Goal: Task Accomplishment & Management: Complete application form

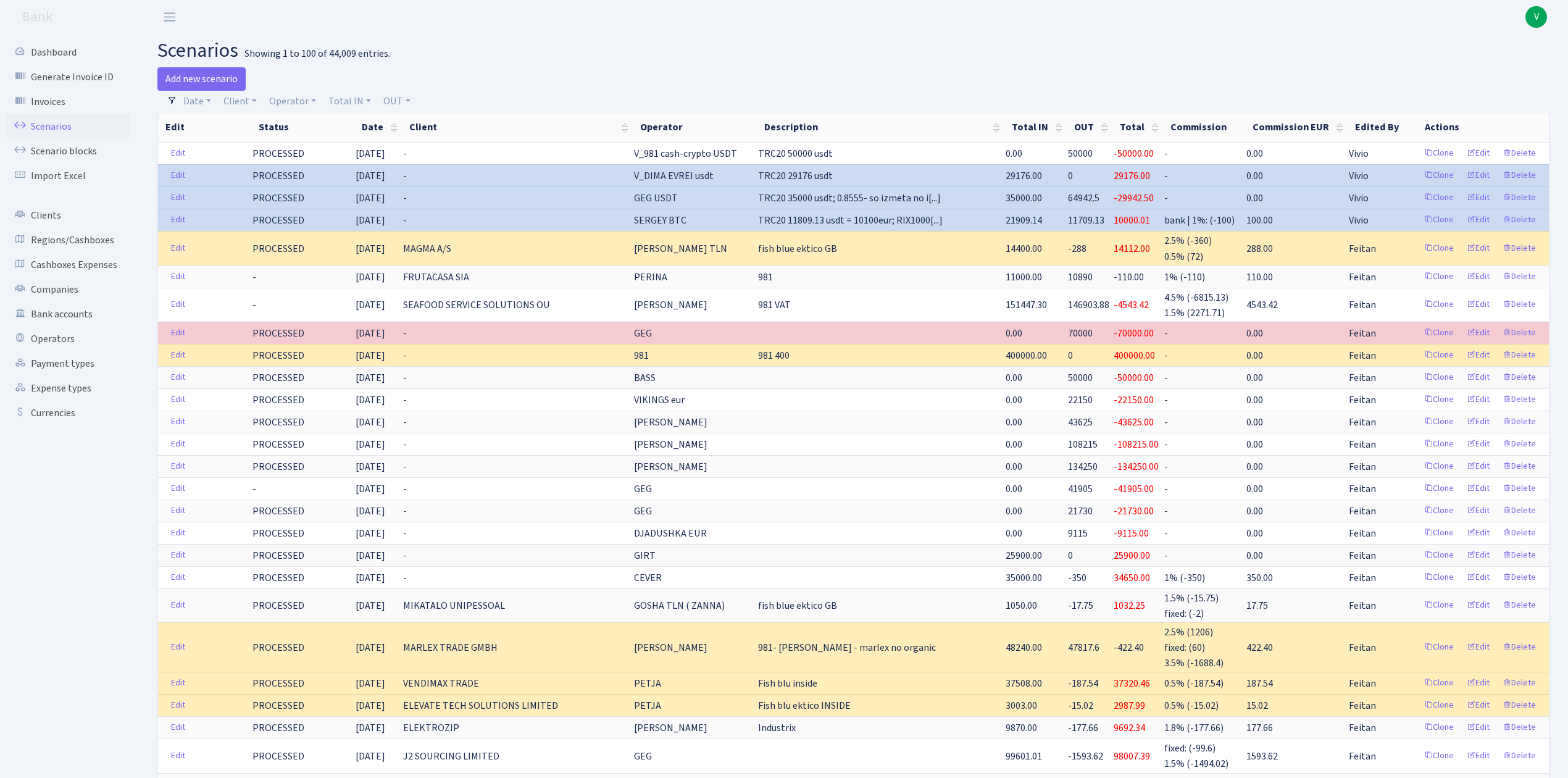
select select "100"
click at [294, 99] on link "Operator" at bounding box center [292, 101] width 57 height 21
click at [309, 146] on input "search" at bounding box center [313, 145] width 91 height 19
type input "dj"
click at [326, 185] on li "DJADUSHKA USDT" at bounding box center [313, 190] width 93 height 22
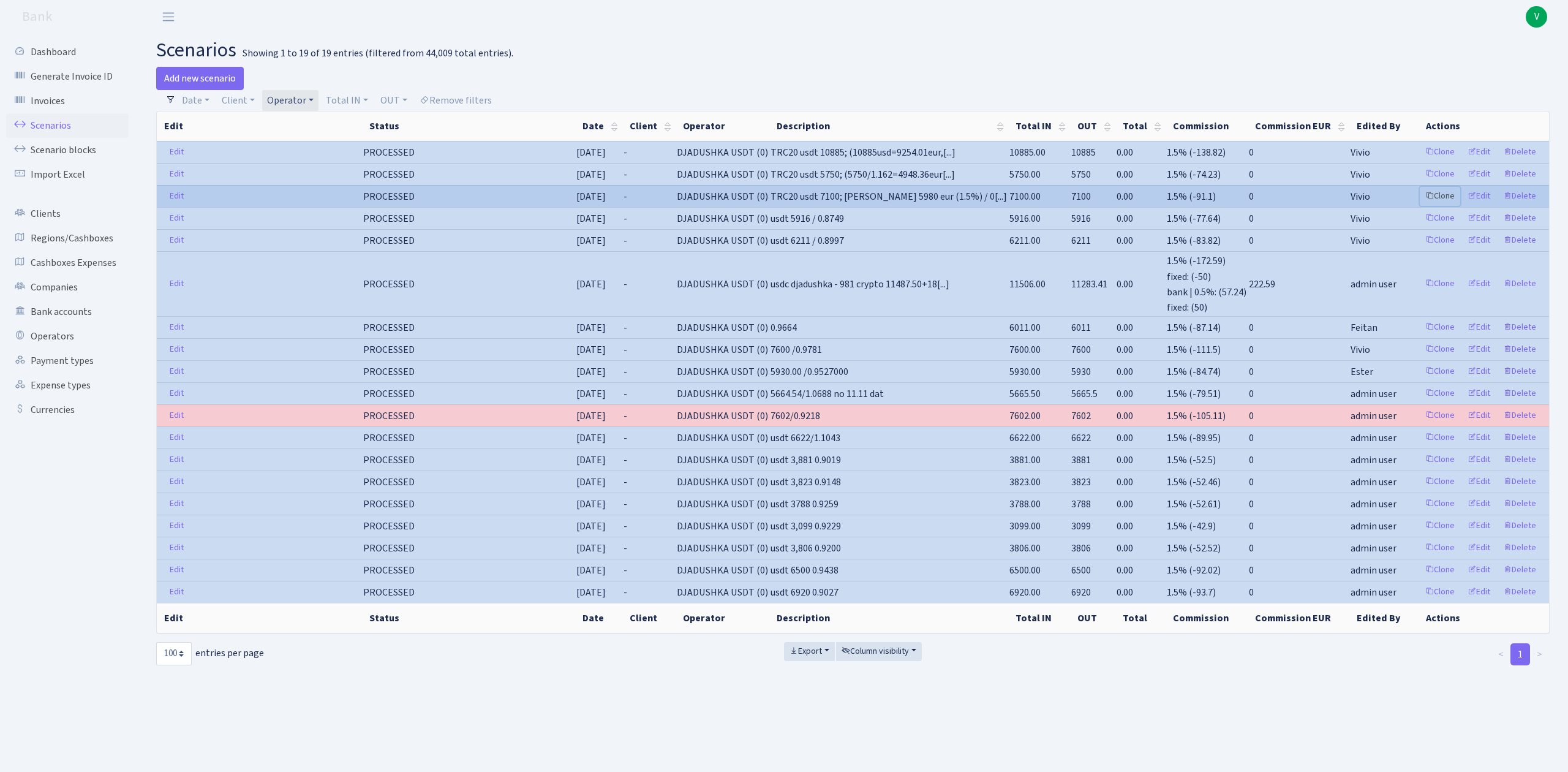
click at [1443, 194] on link "Clone" at bounding box center [1440, 196] width 41 height 19
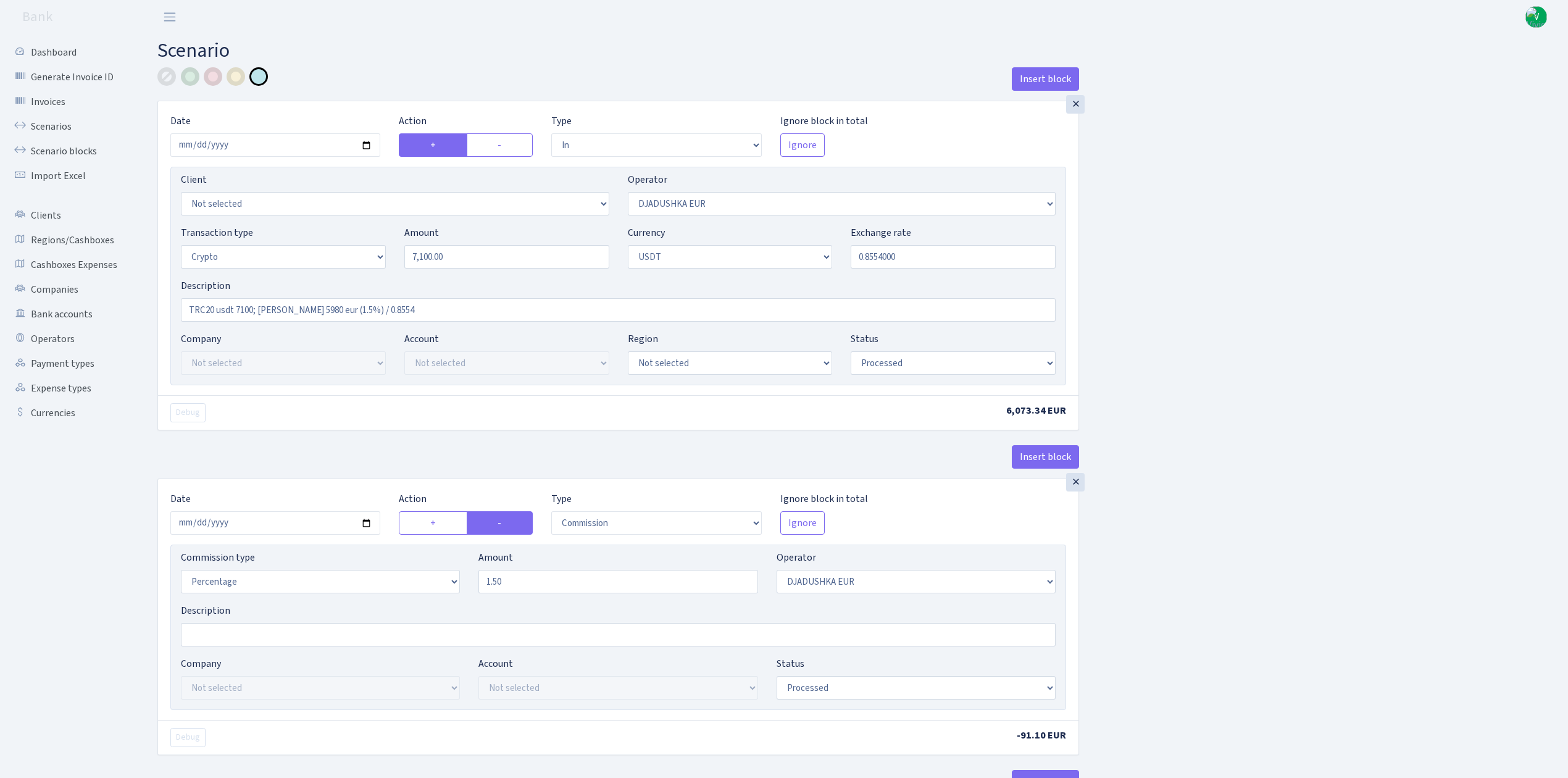
select select "in"
select select "328"
select select "3"
select select "6"
select select "processed"
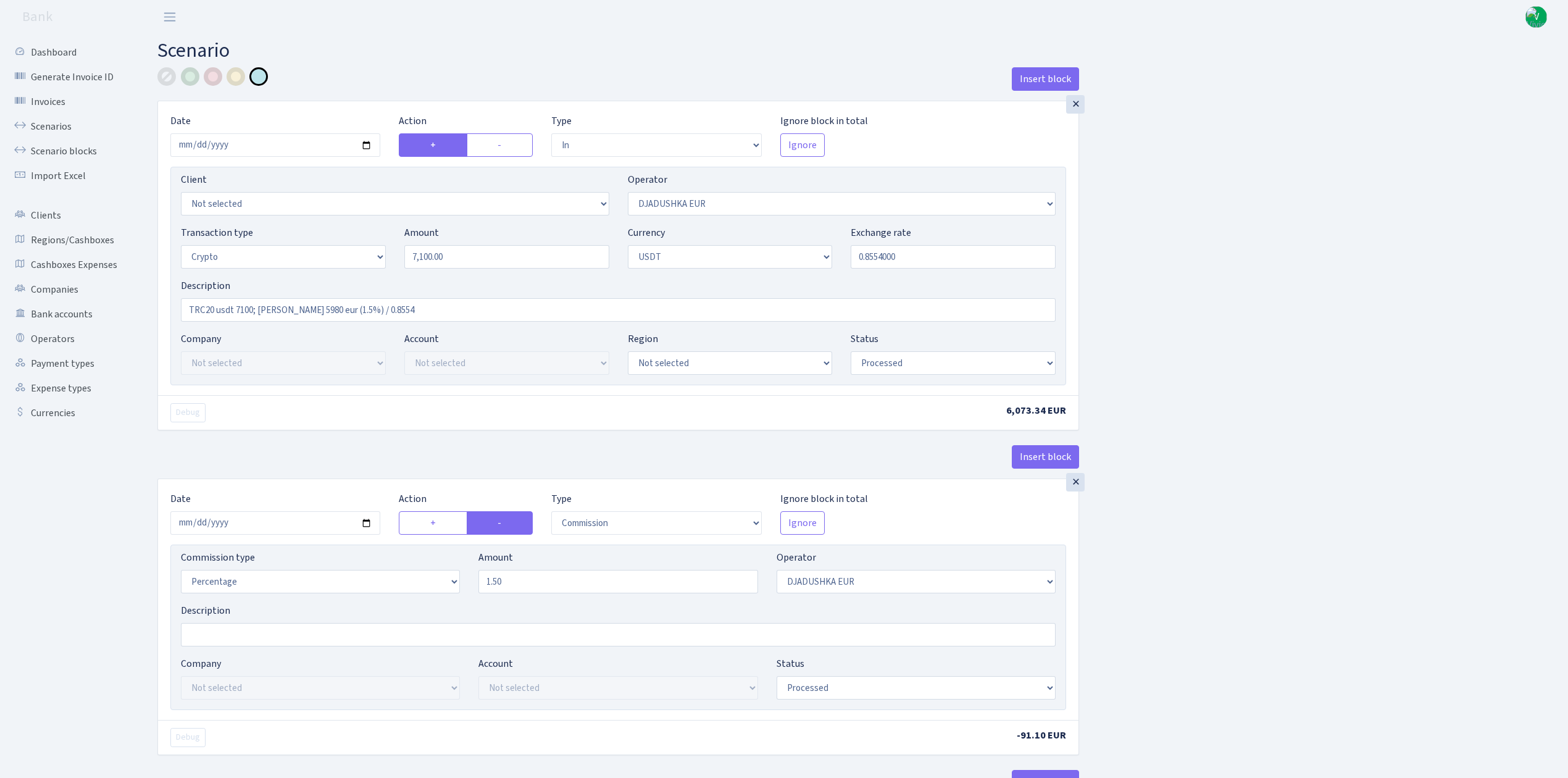
select select "commission"
select select "328"
select select "processed"
select select "in"
select select "329"
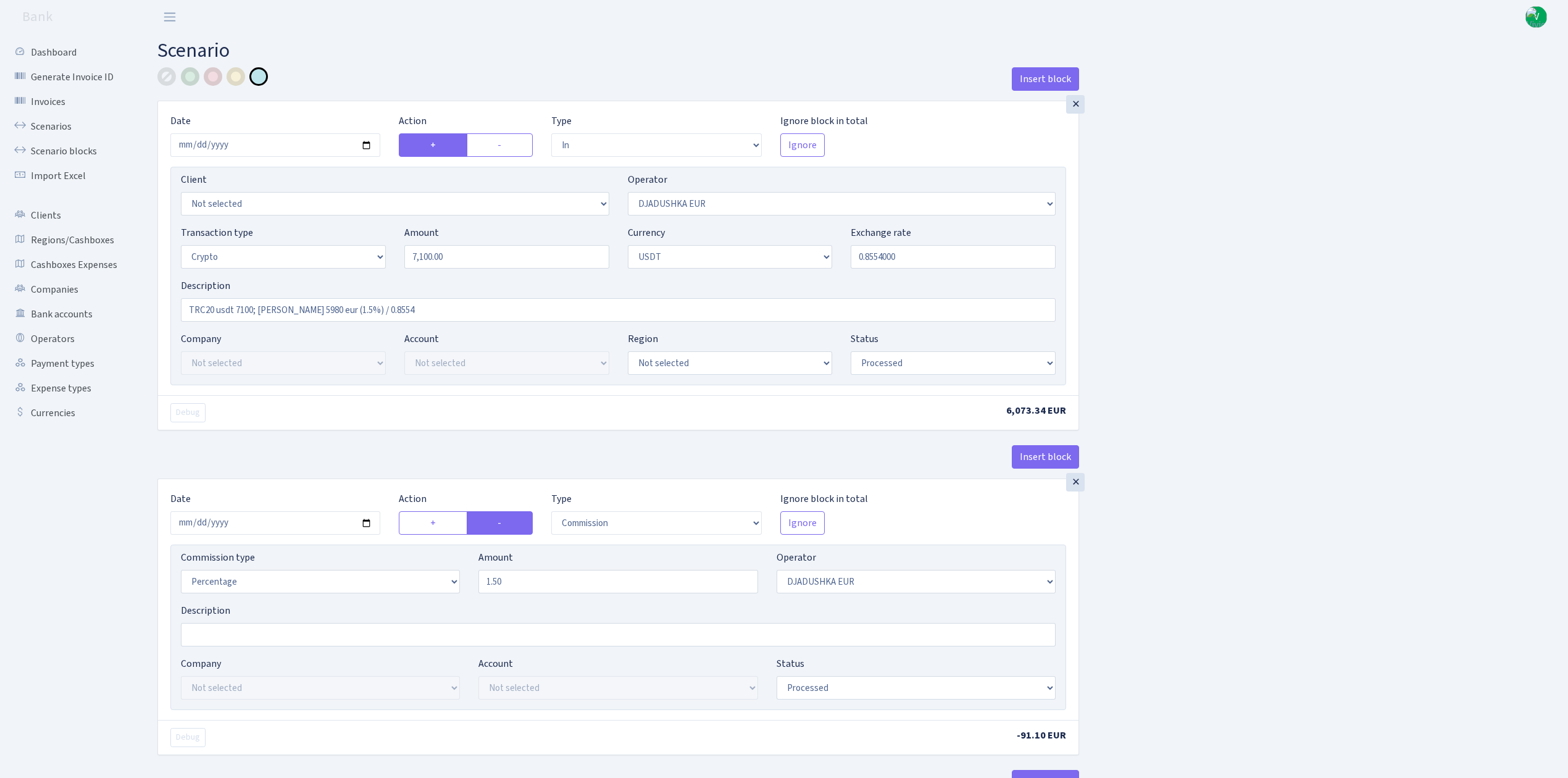
select select "2"
select select "6"
select select "20"
select select "66"
select select "processed"
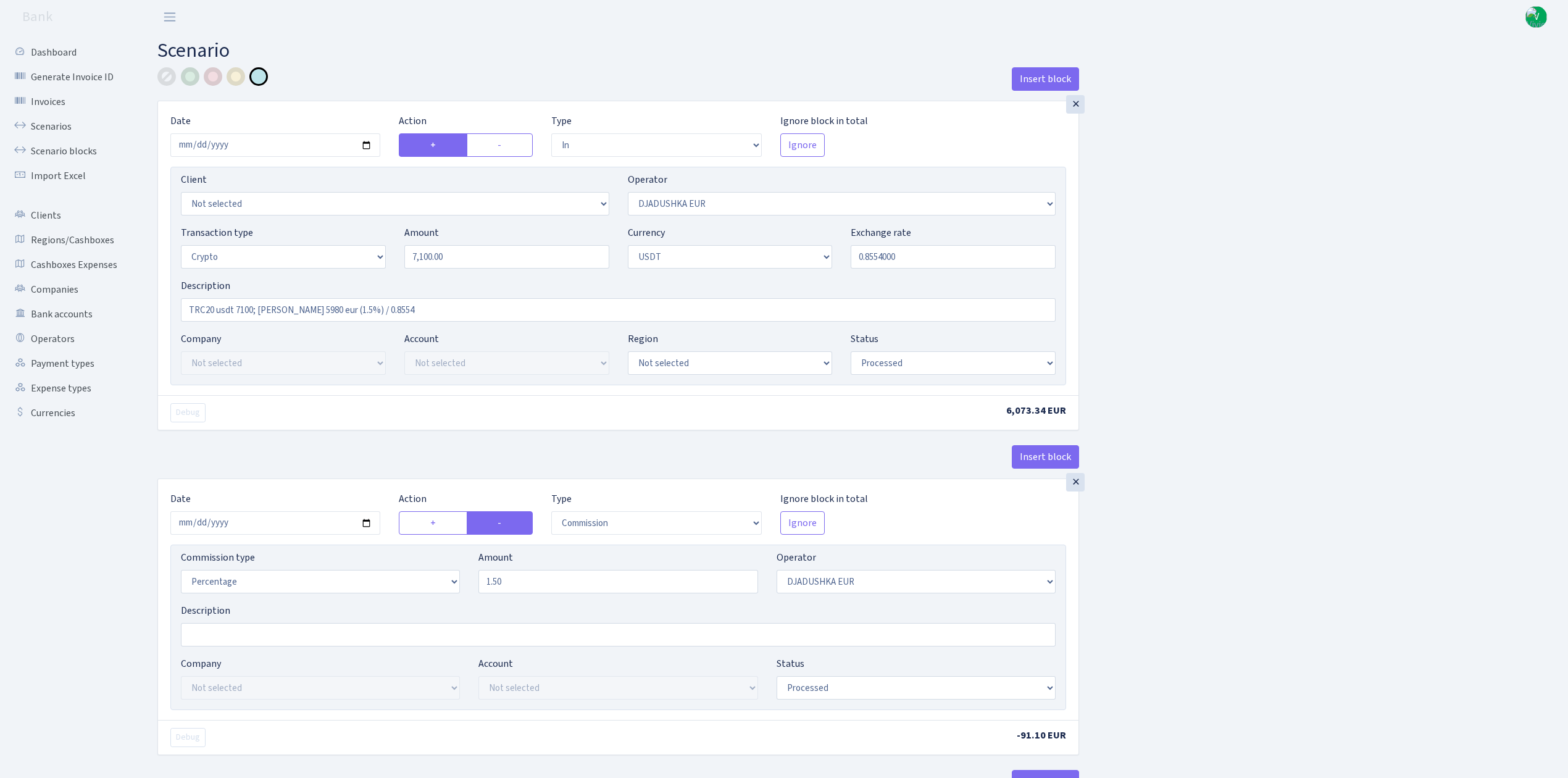
select select "out"
select select "329"
select select "15"
select select "6"
select select "processed"
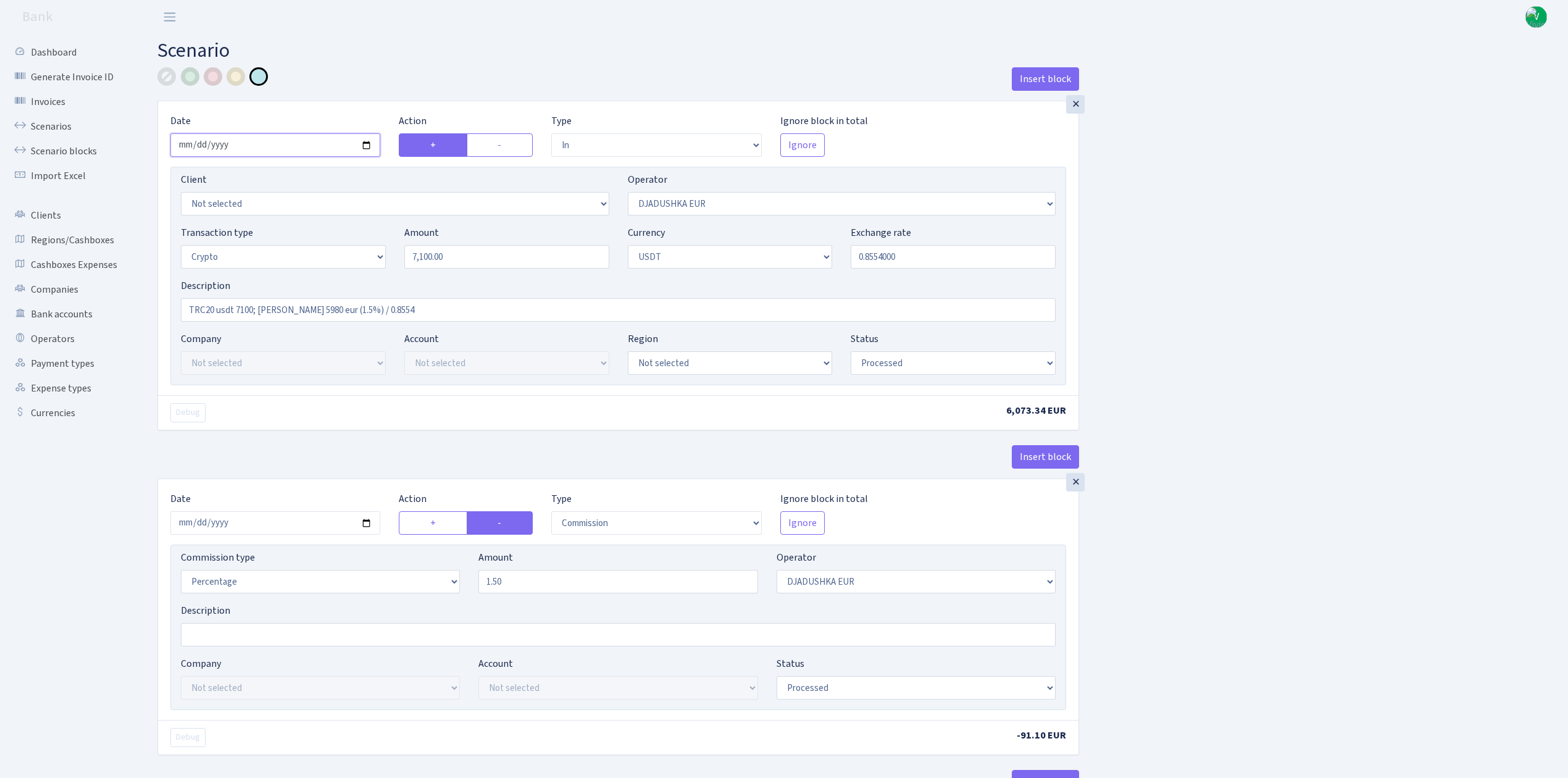
click at [364, 144] on input "2025-07-14" at bounding box center [275, 144] width 210 height 23
type input "2025-09-11"
drag, startPoint x: 479, startPoint y: 256, endPoint x: 349, endPoint y: 211, distance: 137.6
click at [349, 211] on div "Client Not selected 1 KOC GEMICILIK VE TASIMACILIK 1/BALDERE-SILDEDZE SIGNE 1/S…" at bounding box center [618, 276] width 895 height 218
click at [921, 221] on div "Client Not selected 1 KOC GEMICILIK VE TASIMACILIK 1/BALDERE-SILDEDZE SIGNE 1/S…" at bounding box center [618, 198] width 893 height 53
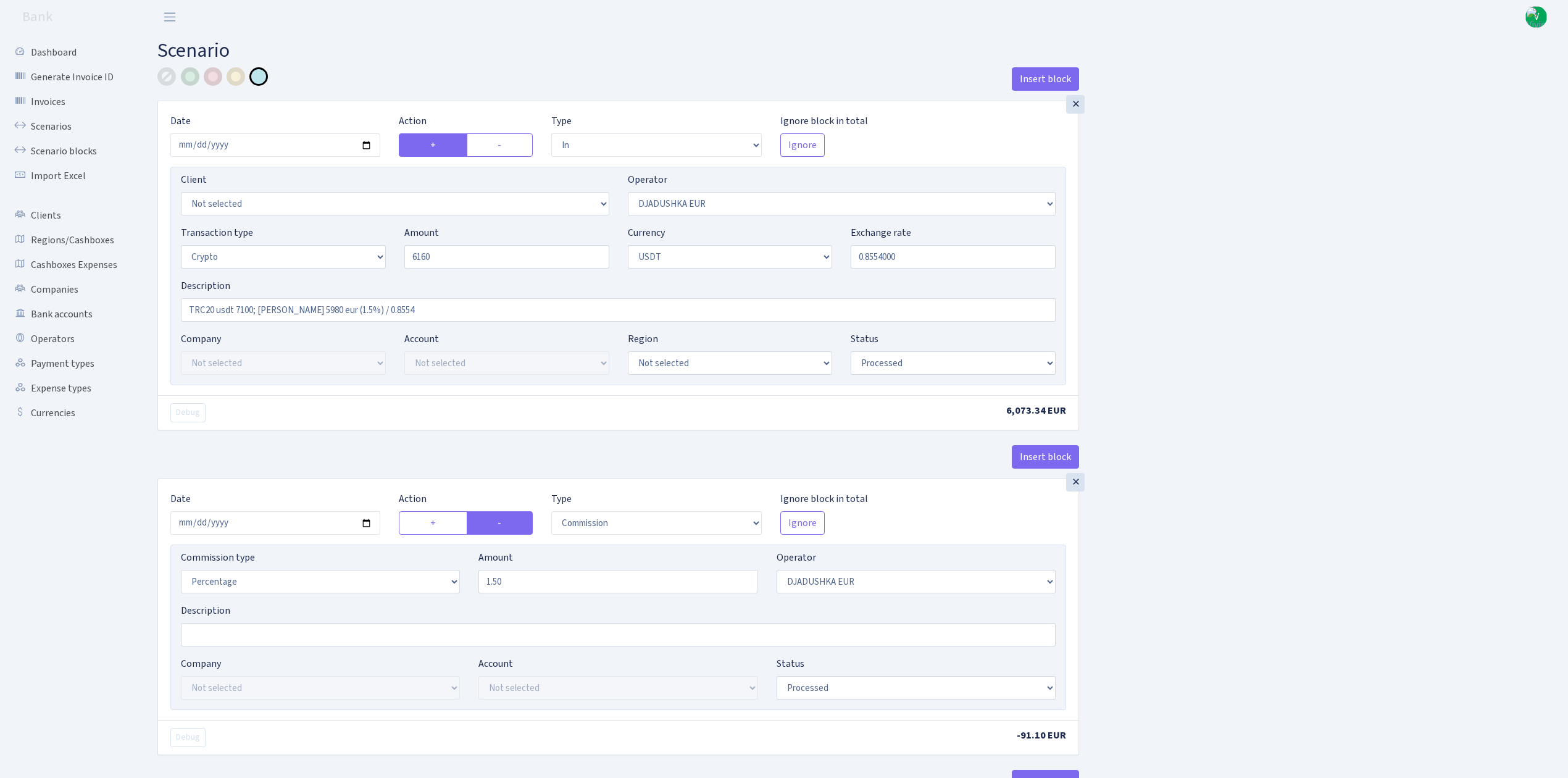
type input "6,160.00"
drag, startPoint x: 879, startPoint y: 250, endPoint x: 948, endPoint y: 268, distance: 71.3
click at [948, 268] on input "0.8554000" at bounding box center [952, 257] width 205 height 23
type input "0.8539000"
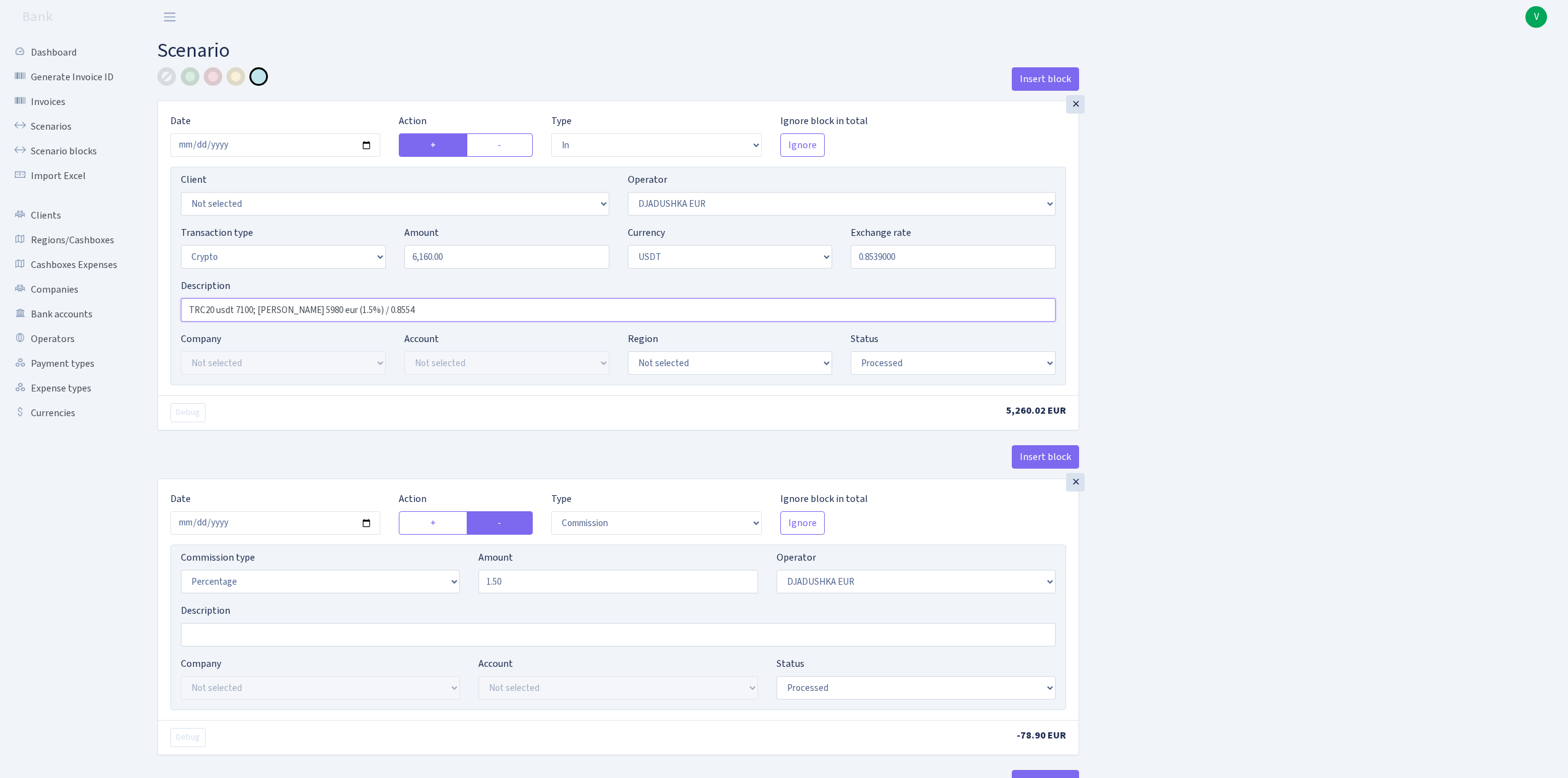
click at [252, 311] on input "TRC20 usdt 7100; RIX 5980 eur (1.5%) / 0.8554" at bounding box center [618, 309] width 875 height 23
click at [270, 307] on input "TRC20 usdt 6160; RIX 5980 eur (1.5%) / 0.8554" at bounding box center [618, 309] width 875 height 23
click at [358, 319] on input "TRC20 usdt 6160; RIX (1.5%) / 0.8554" at bounding box center [618, 309] width 875 height 23
type input "TRC20 usdt 6160; RIX (1.5%) / 0.8539"
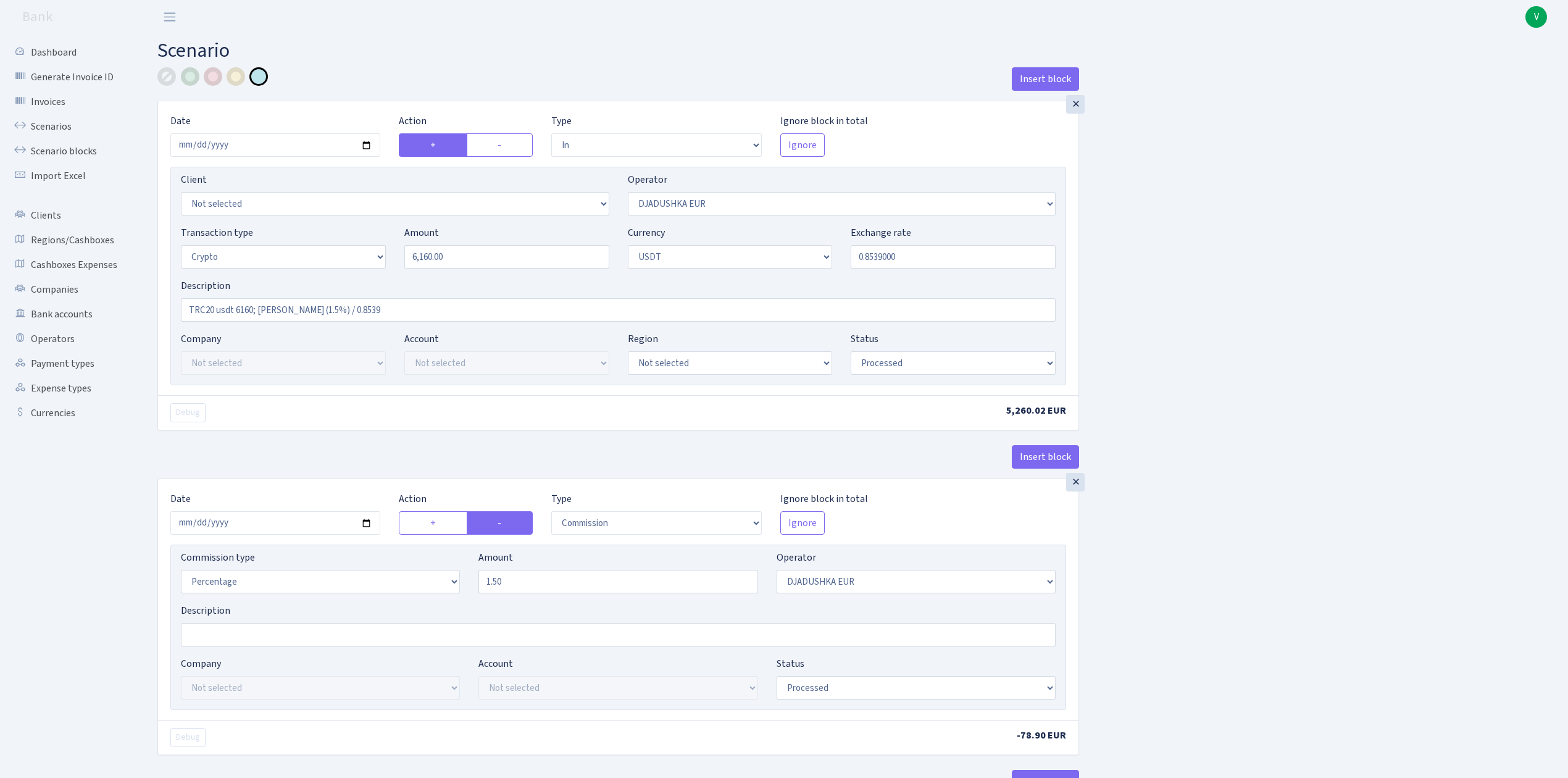
click at [368, 520] on input "2025-07-14" at bounding box center [275, 522] width 210 height 23
type input "2025-09-11"
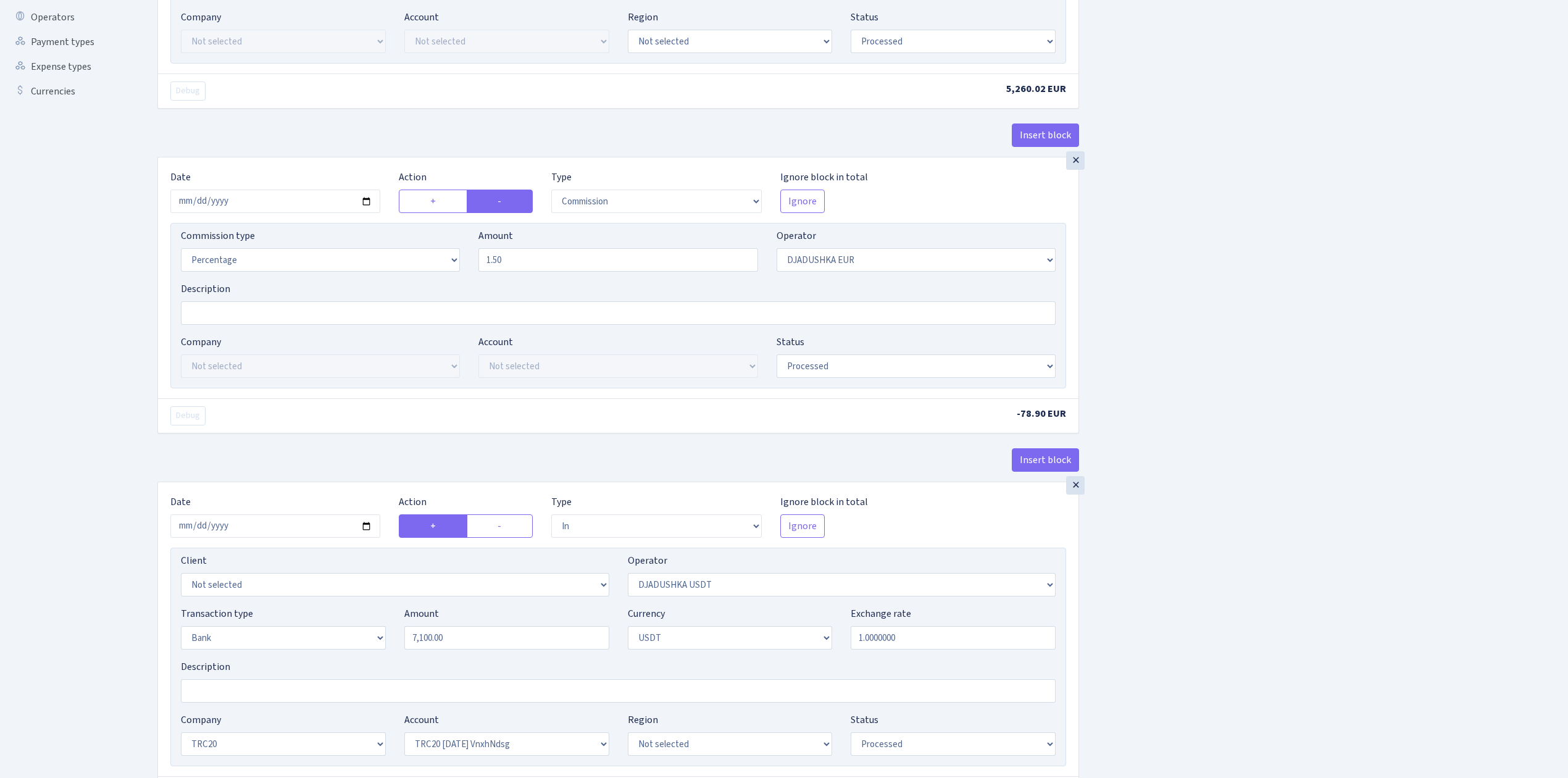
scroll to position [329, 0]
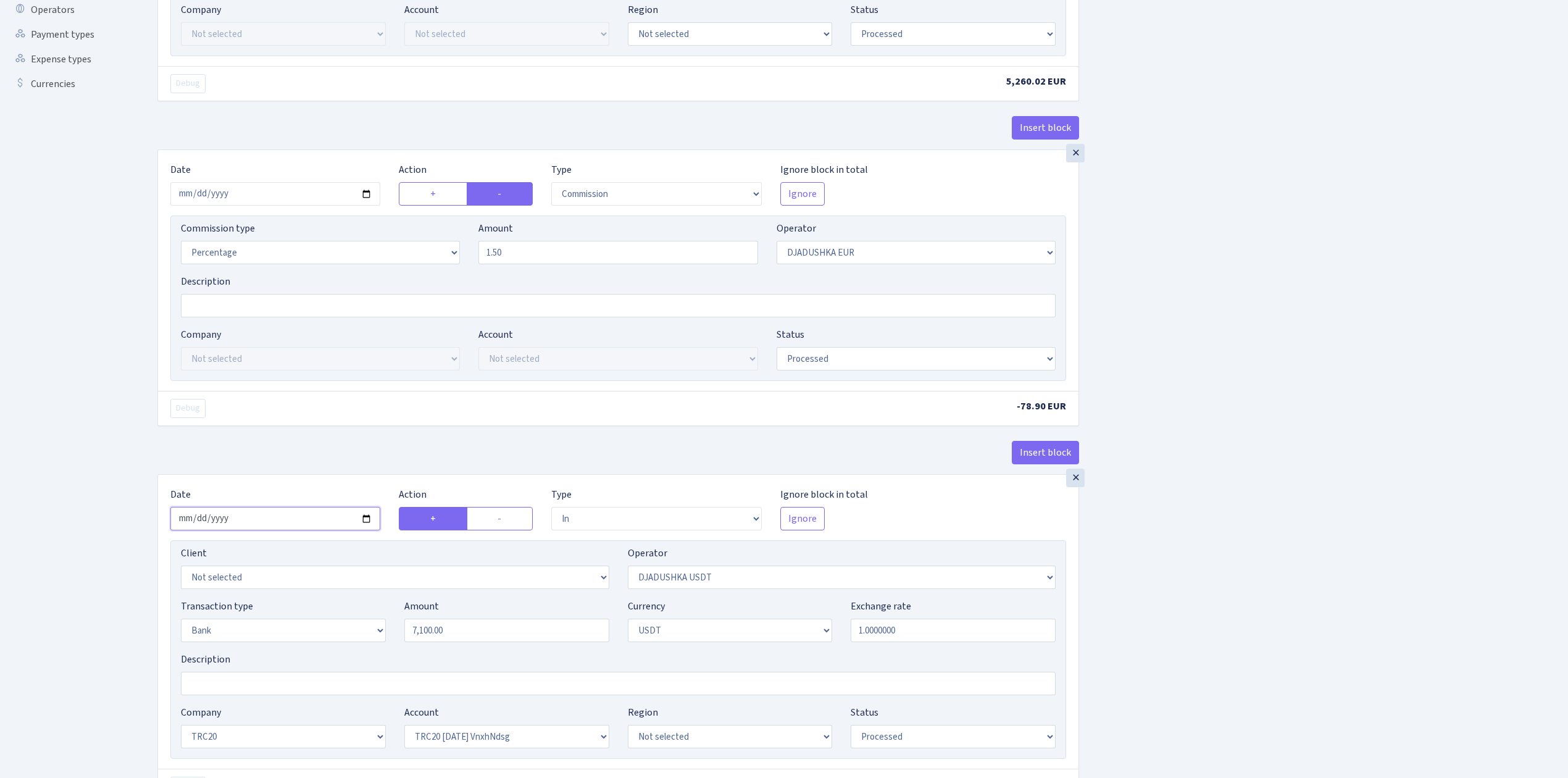
click at [364, 524] on input "2025-07-14" at bounding box center [275, 518] width 210 height 23
type input "2025-09-11"
drag, startPoint x: 494, startPoint y: 638, endPoint x: 340, endPoint y: 606, distance: 157.3
click at [344, 608] on div "Transaction type Not selected 981 ELF FISH crypto GIRT IVO dekl MM-BALTIC eur U…" at bounding box center [618, 625] width 893 height 53
click at [1255, 605] on div "Insert block × Date 2025-09-11 Action + - Type --- In Out Commission Field requ…" at bounding box center [853, 512] width 1410 height 1548
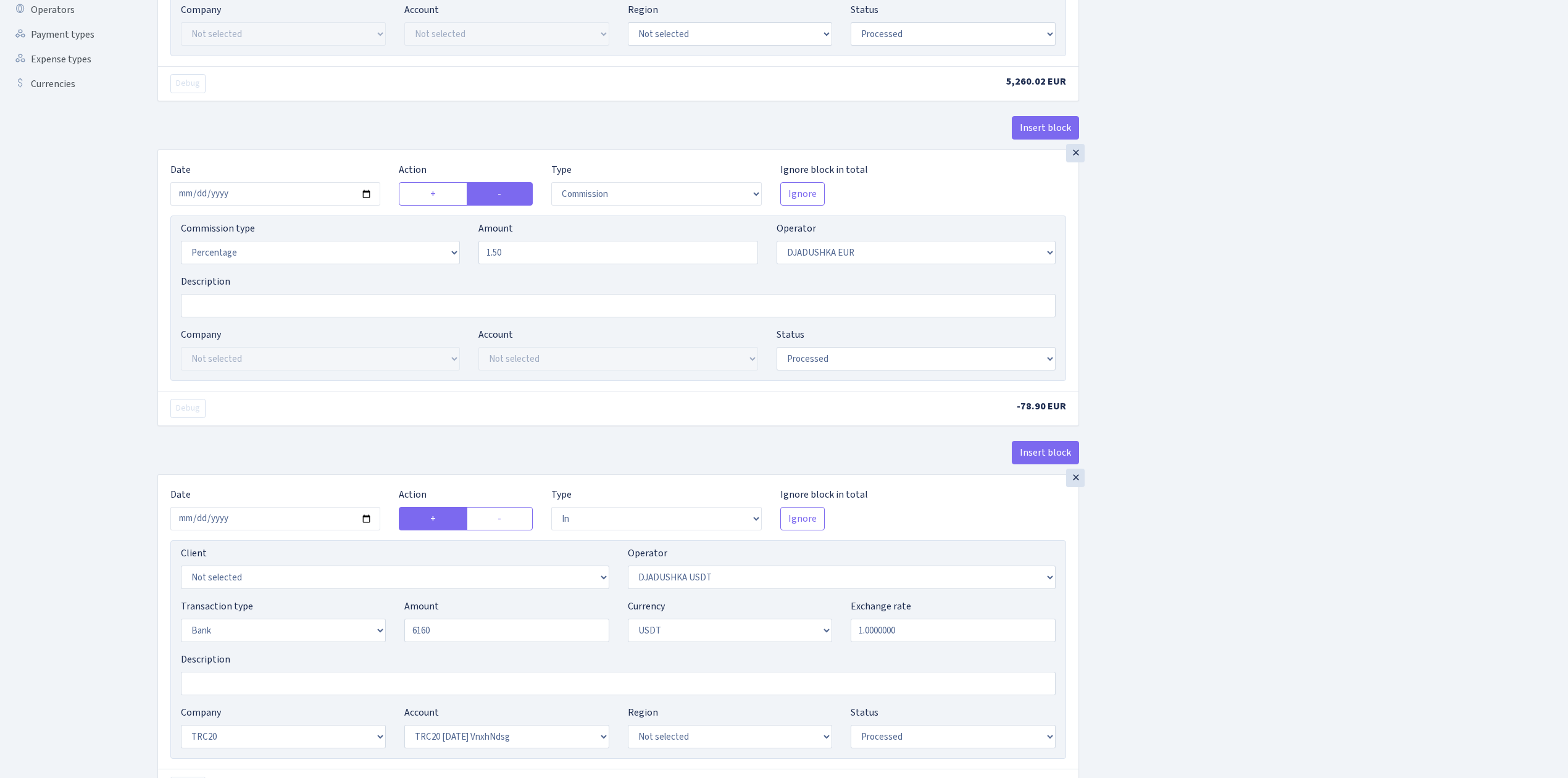
type input "6,160.00"
click at [517, 746] on select "Not selected TRC20 2024.08.01 S8dYrDY TRC20 2024.09.12 KEMg2gdc TRC20 2024.10.1…" at bounding box center [506, 736] width 205 height 23
select select "61"
click at [404, 731] on select "Not selected TRC20 2024.08.01 S8dYrDY TRC20 2024.09.12 KEMg2gdc TRC20 2024.10.1…" at bounding box center [506, 736] width 205 height 23
click at [1216, 677] on div "Insert block × Date 2025-09-11 Action + - Type --- In Out Commission Field requ…" at bounding box center [853, 512] width 1410 height 1548
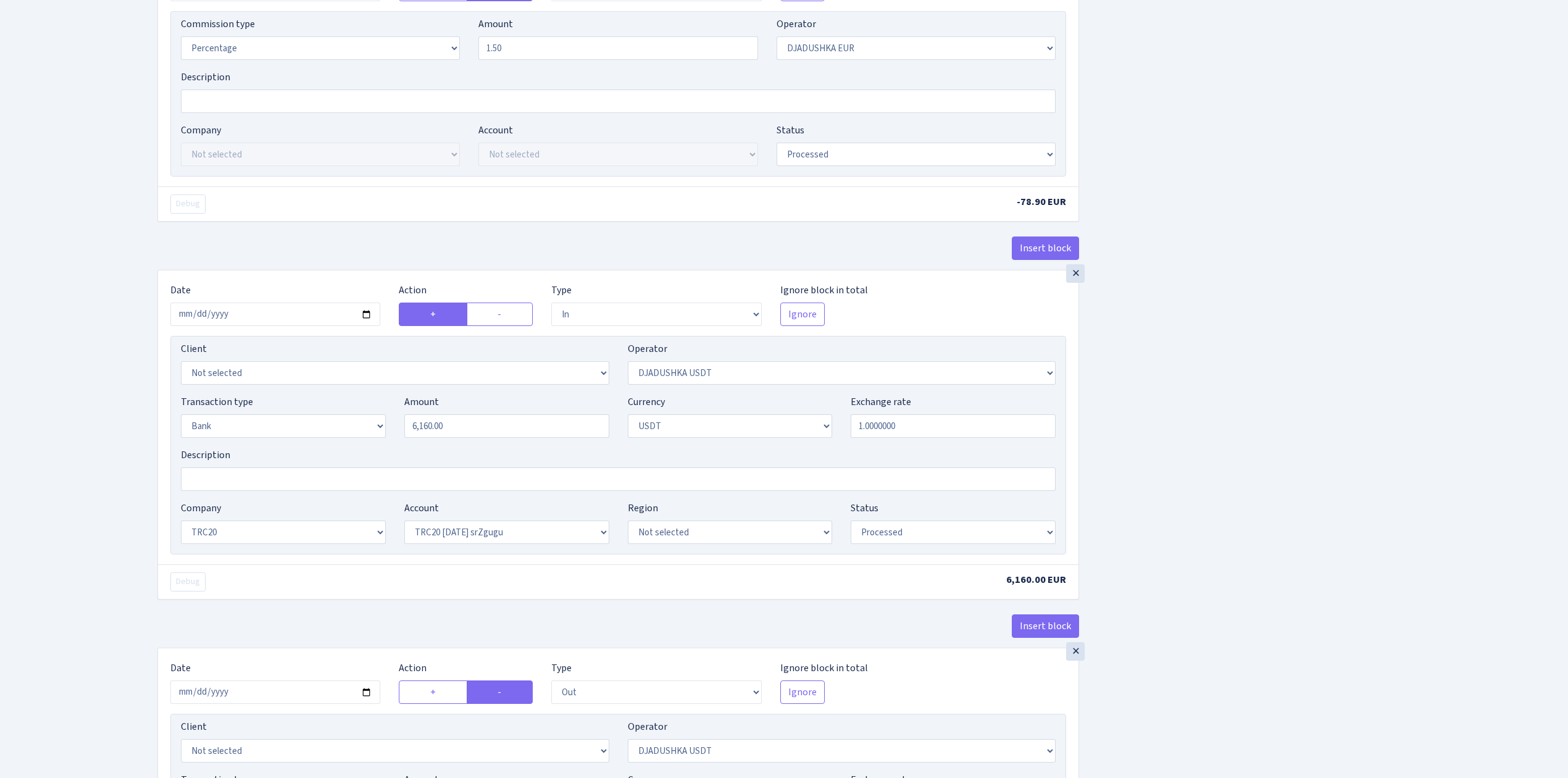
scroll to position [658, 0]
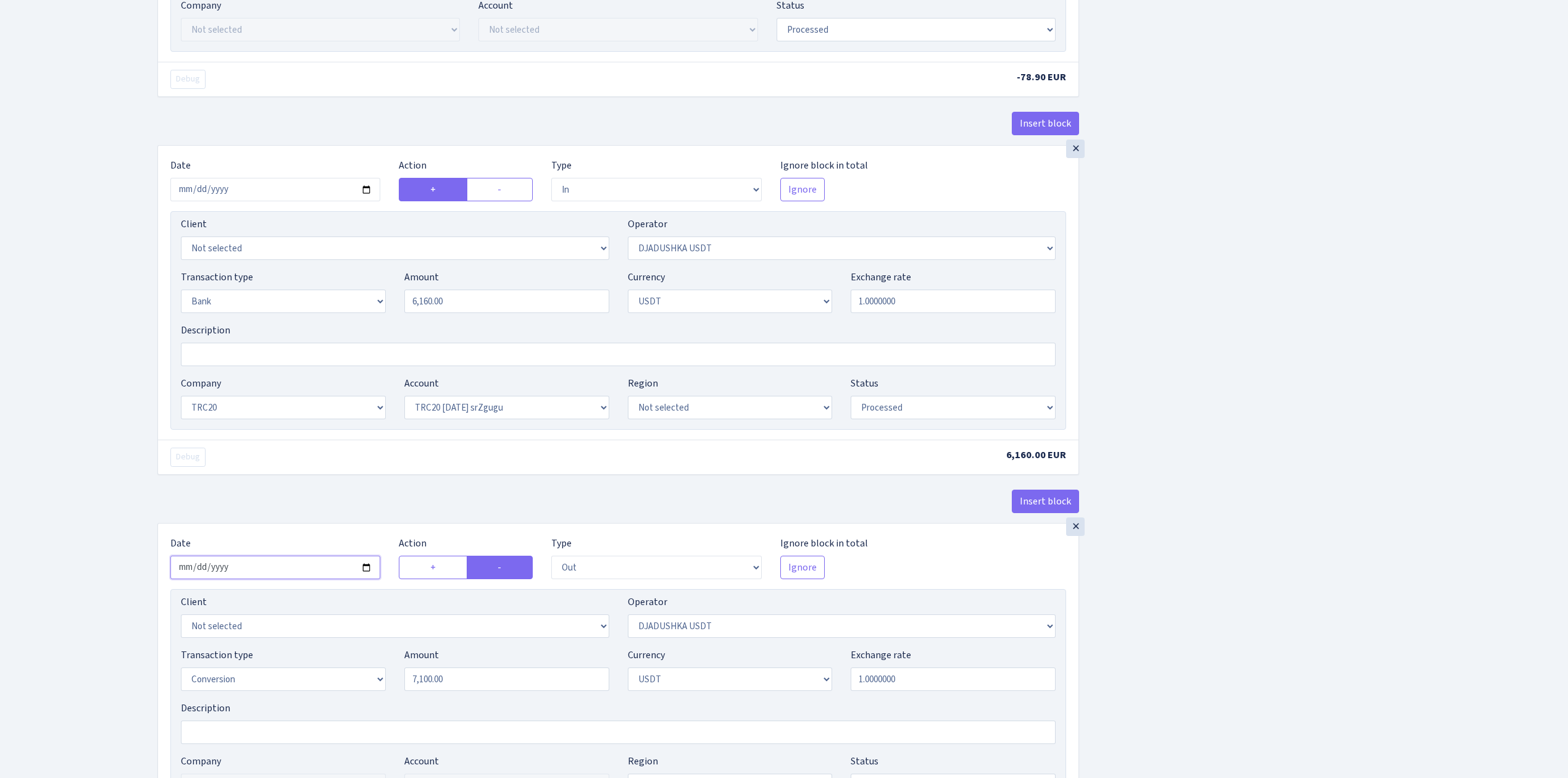
click at [363, 573] on input "2025-07-14" at bounding box center [275, 567] width 210 height 23
type input "2025-09-11"
drag, startPoint x: 482, startPoint y: 691, endPoint x: 329, endPoint y: 655, distance: 157.2
click at [332, 655] on div "Transaction type Not selected 981 ELF FISH crypto GIRT IVO dekl MM-BALTIC eur U…" at bounding box center [618, 674] width 893 height 53
click at [1270, 566] on div "Insert block × Date 2025-09-11 Action + - Type --- In Out Commission Field requ…" at bounding box center [853, 183] width 1410 height 1548
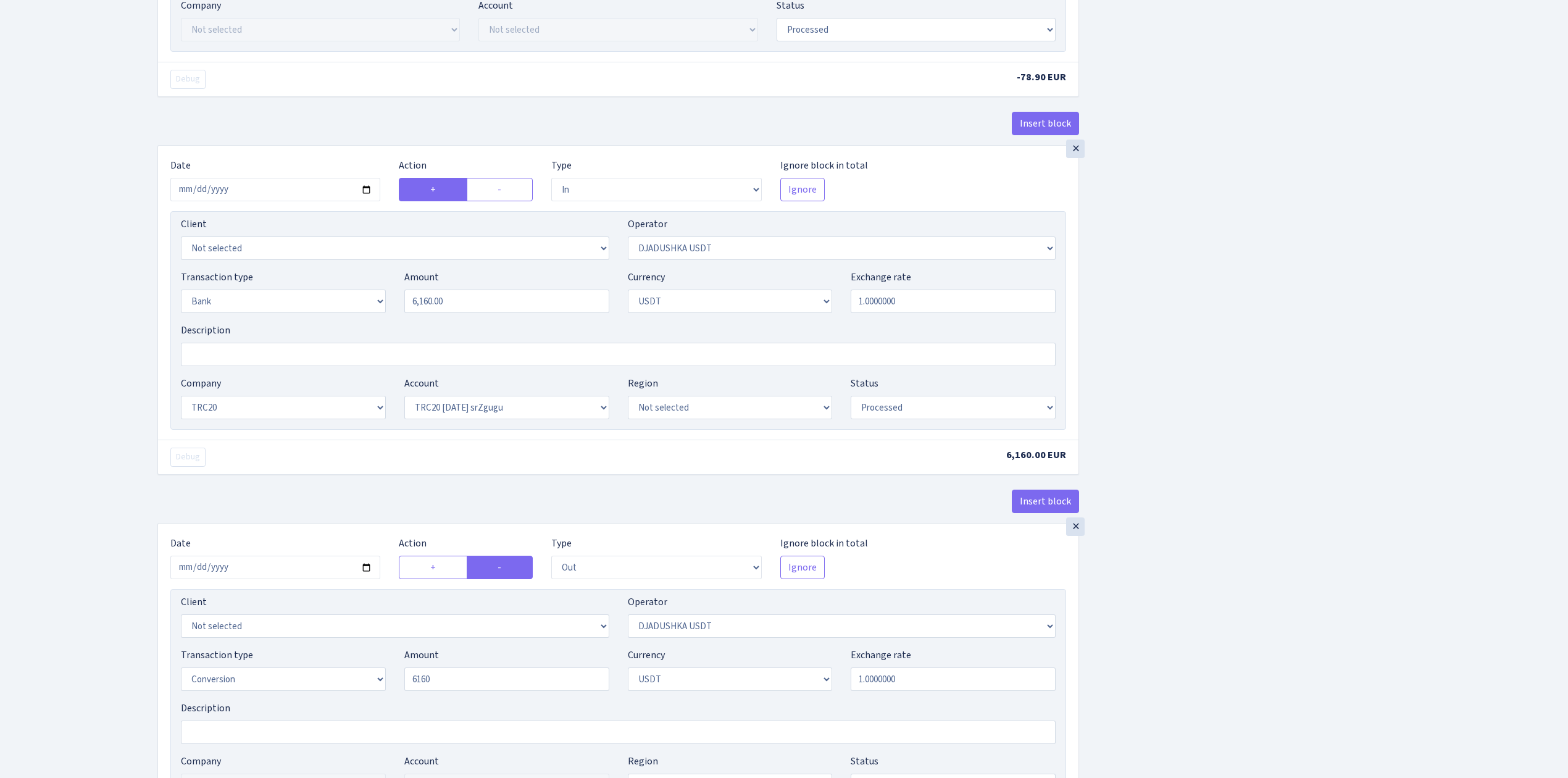
type input "6,160.00"
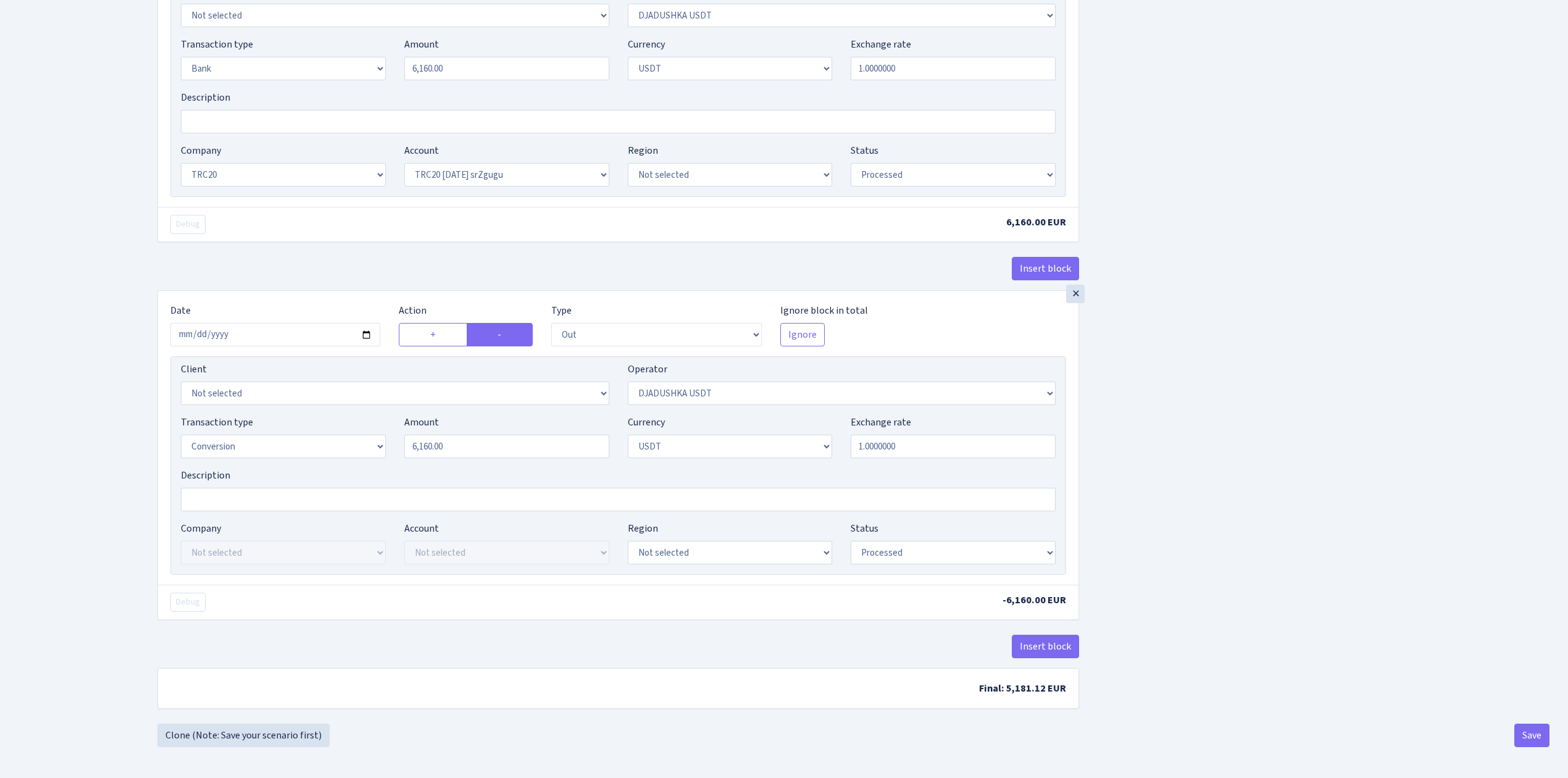
scroll to position [901, 0]
click at [1538, 736] on button "Save" at bounding box center [1531, 735] width 35 height 23
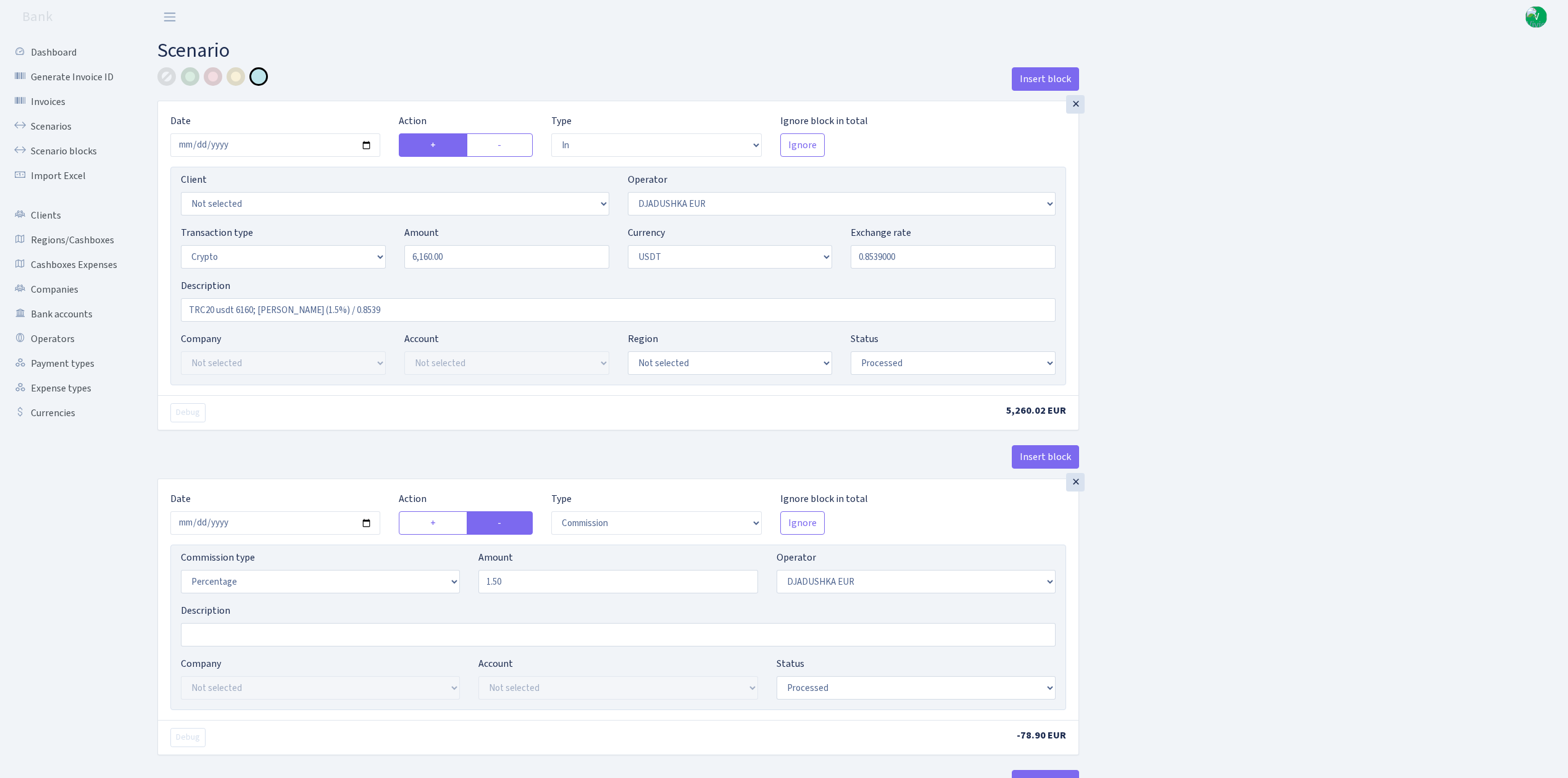
select select "in"
select select "328"
select select "3"
select select "6"
select select "processed"
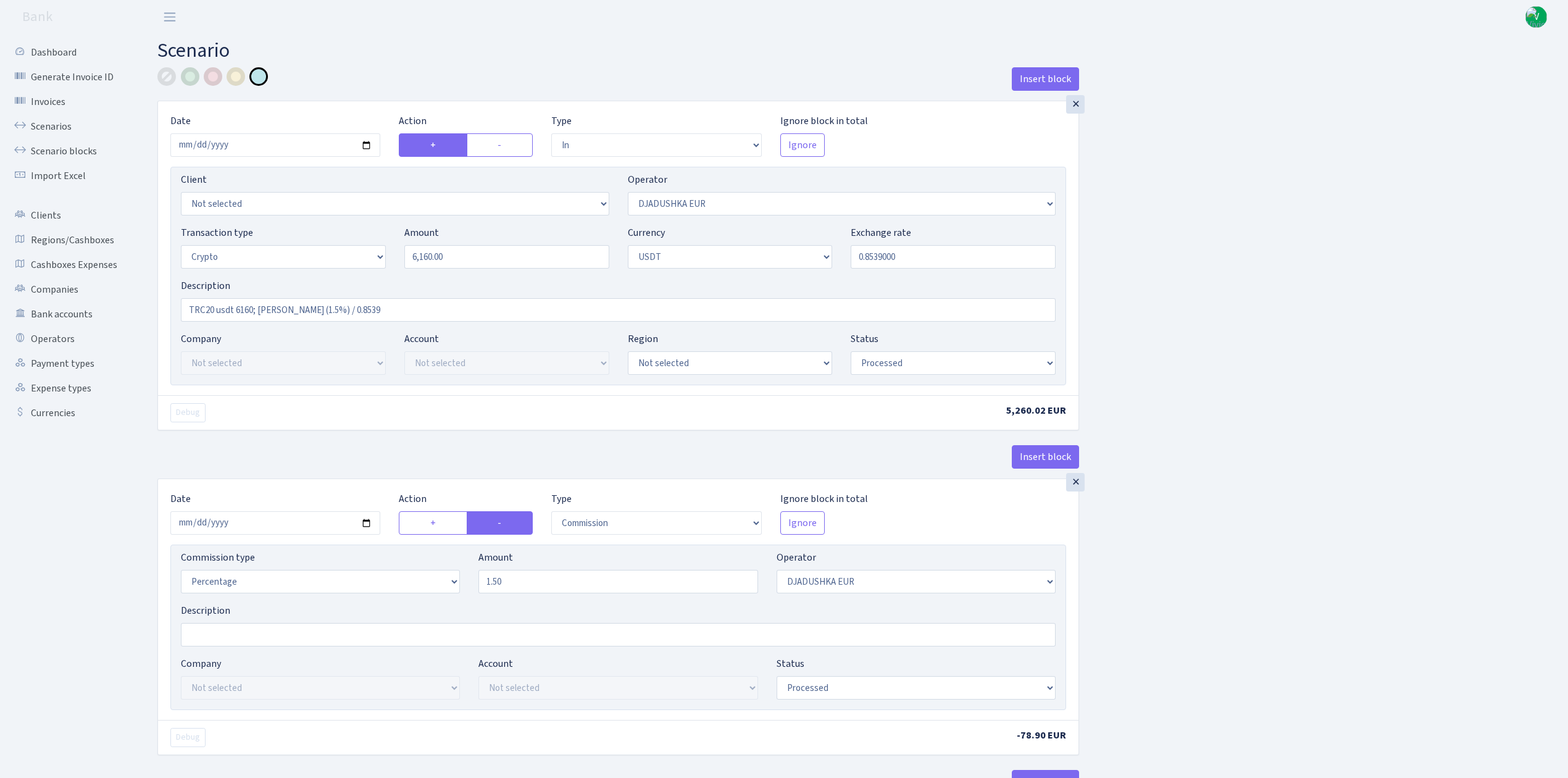
select select "commission"
select select "328"
select select "processed"
select select "in"
select select "329"
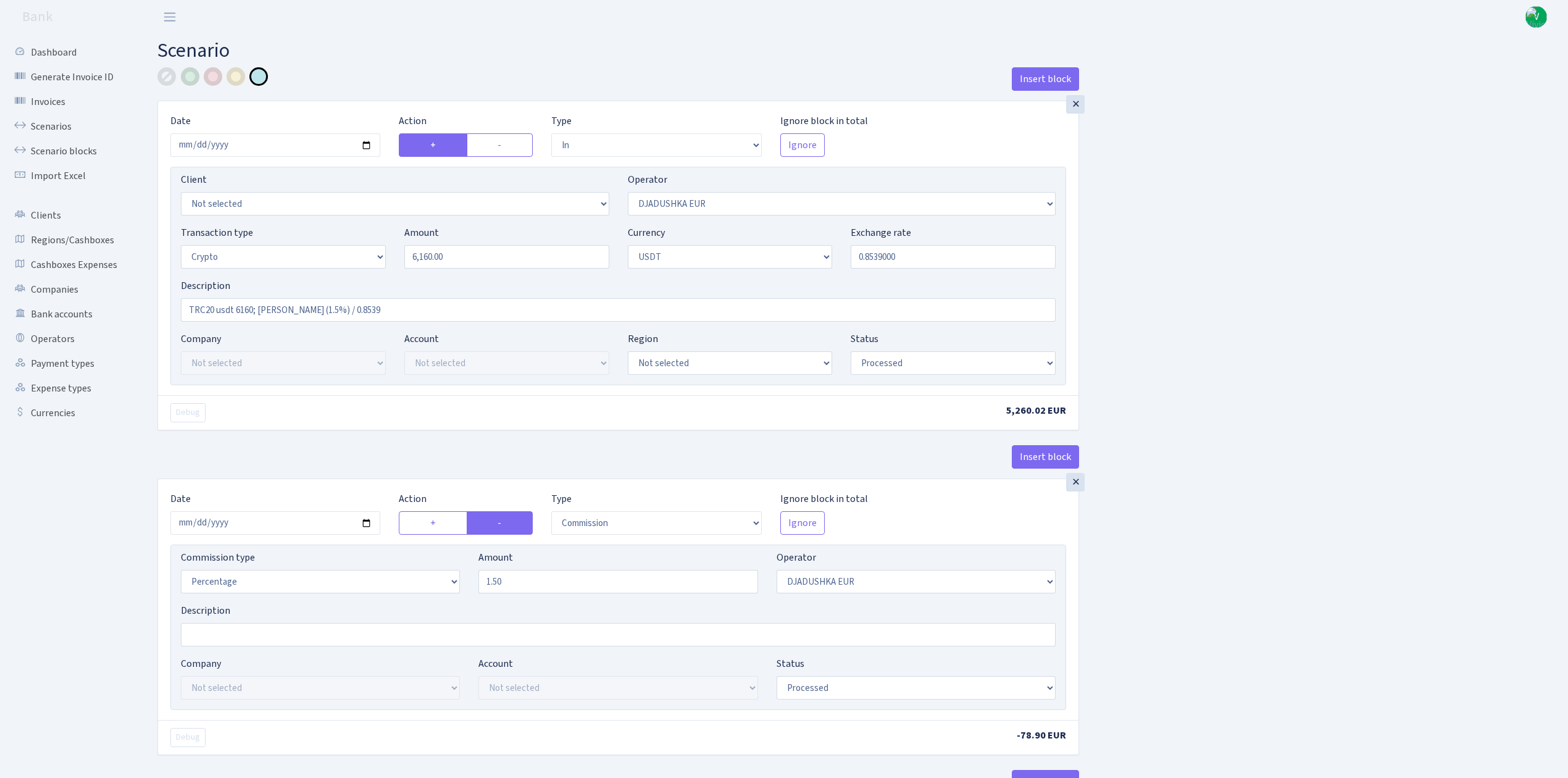
select select "2"
select select "6"
select select "20"
select select "61"
select select "processed"
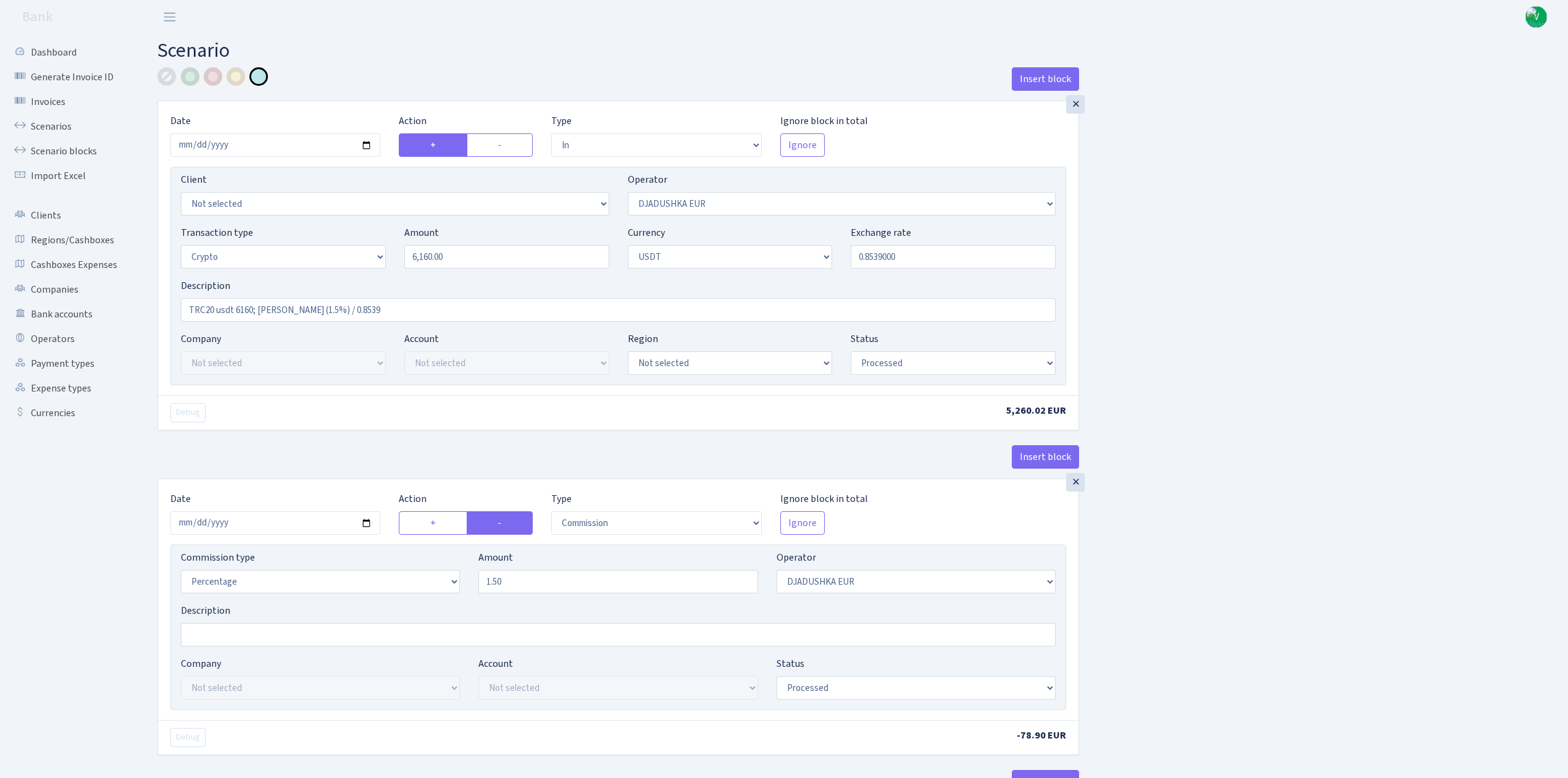
select select "out"
select select "329"
select select "15"
select select "6"
select select "processed"
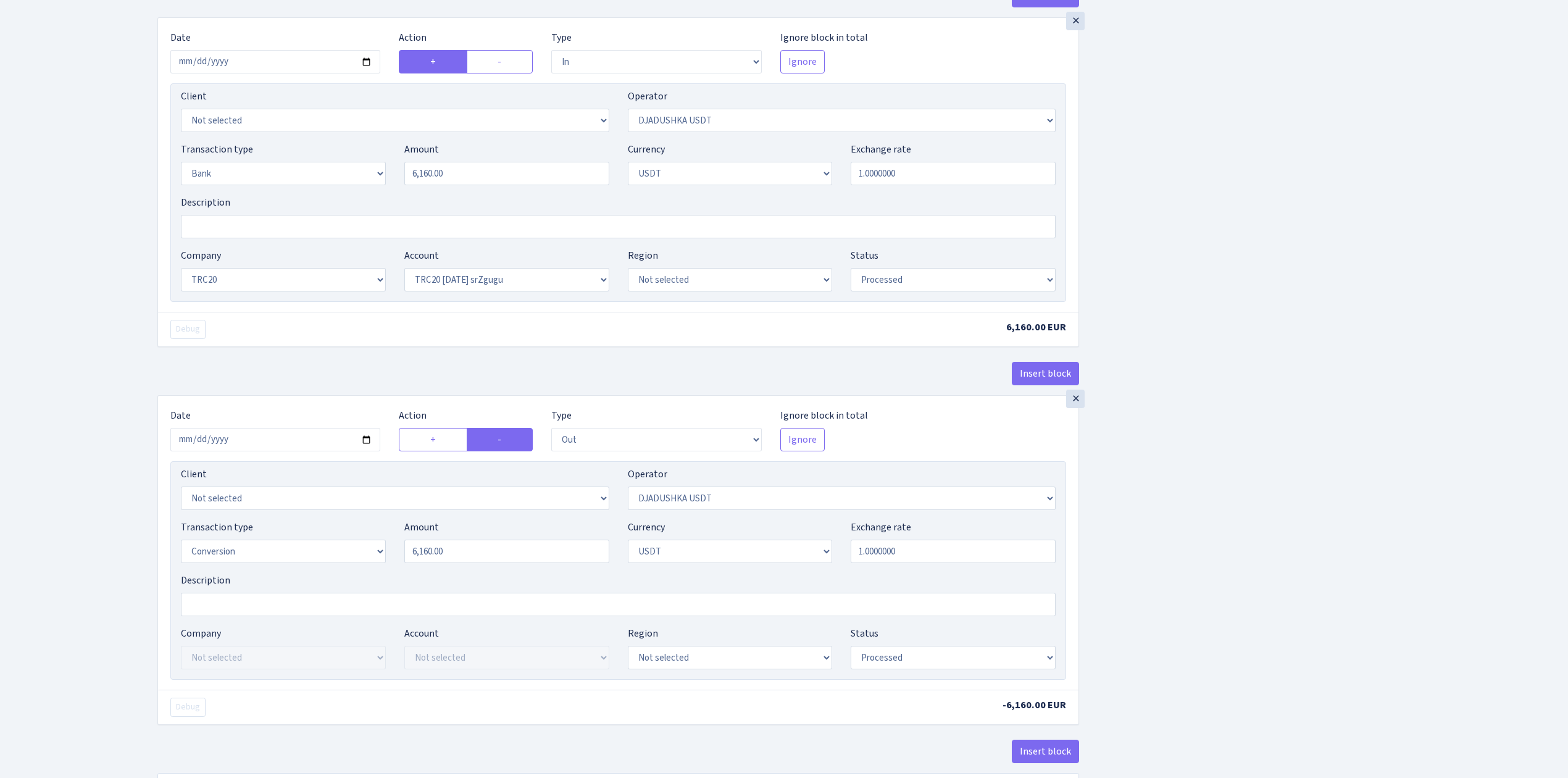
scroll to position [901, 0]
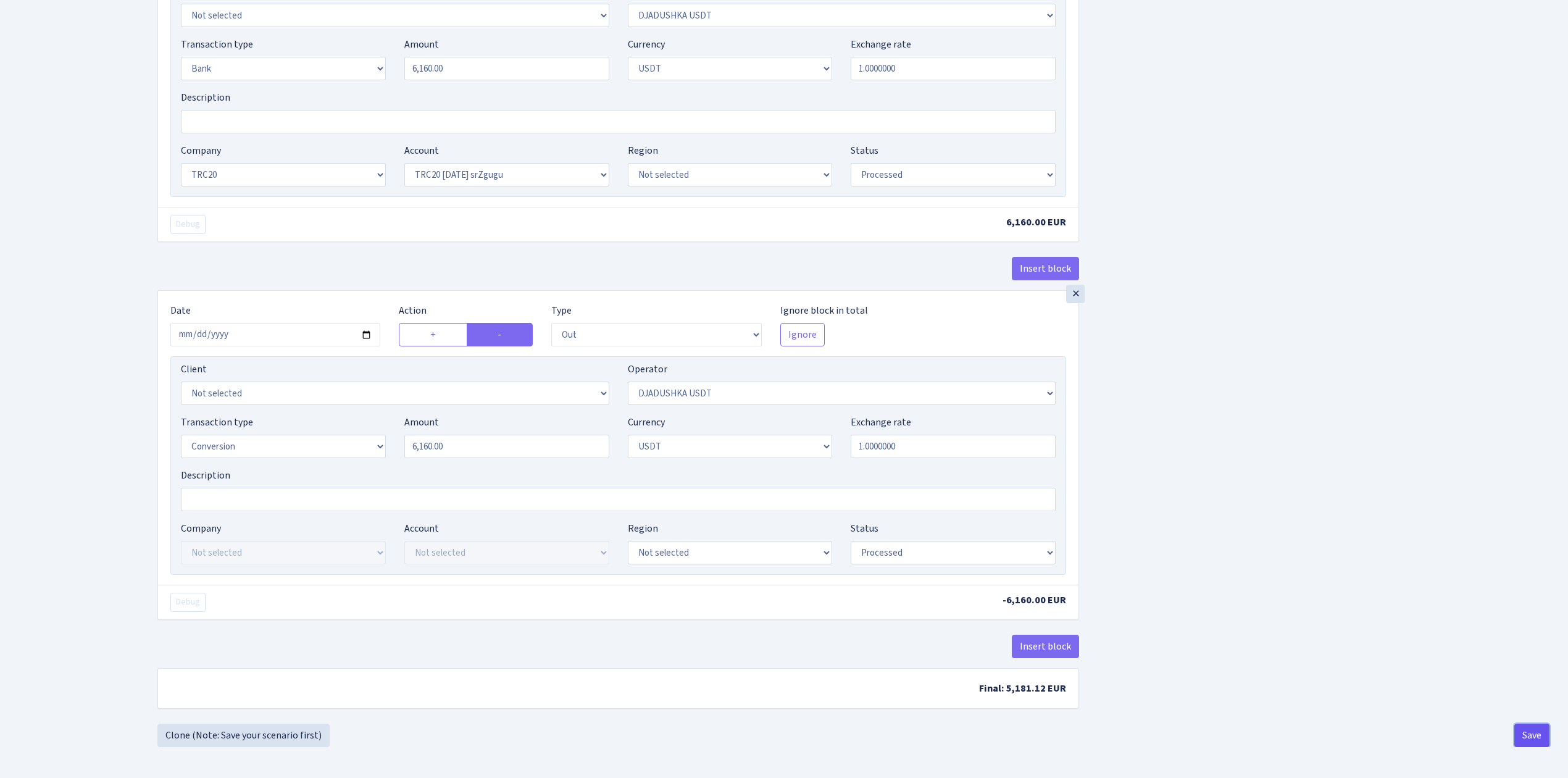
click at [1532, 734] on button "Save" at bounding box center [1531, 735] width 35 height 23
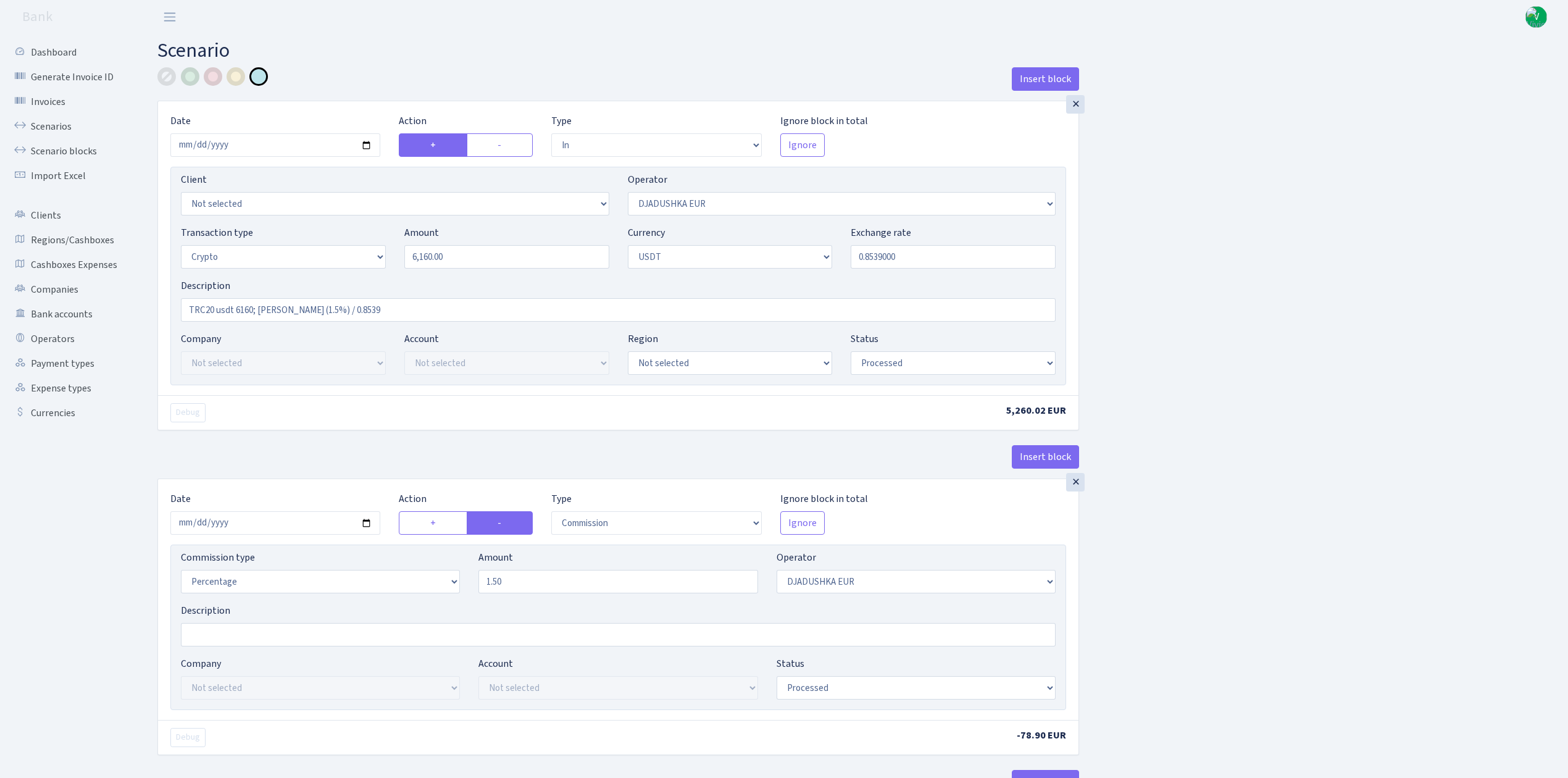
select select "in"
select select "328"
select select "3"
select select "6"
select select "processed"
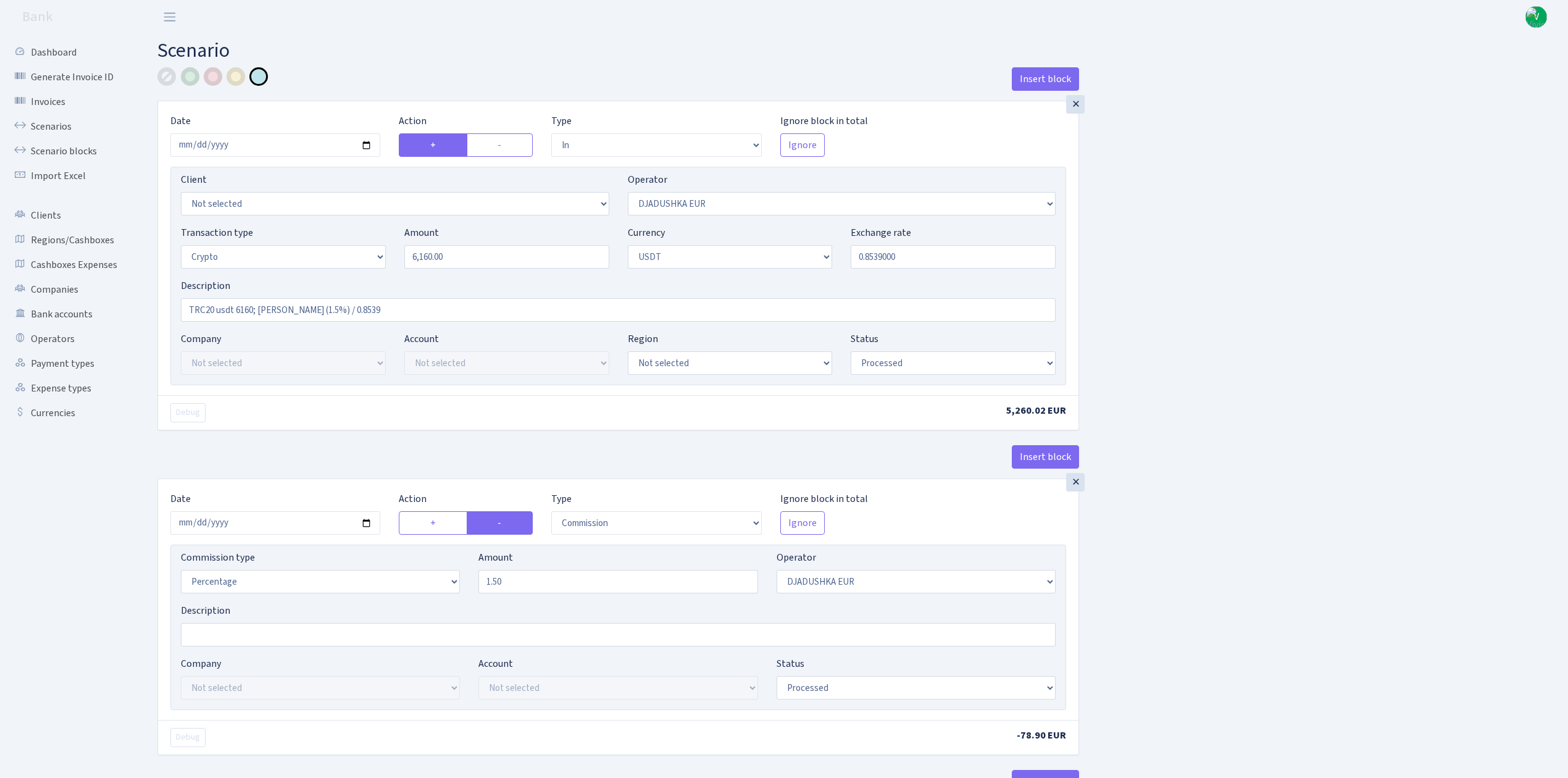
select select "commission"
select select "328"
select select "processed"
select select "in"
select select "329"
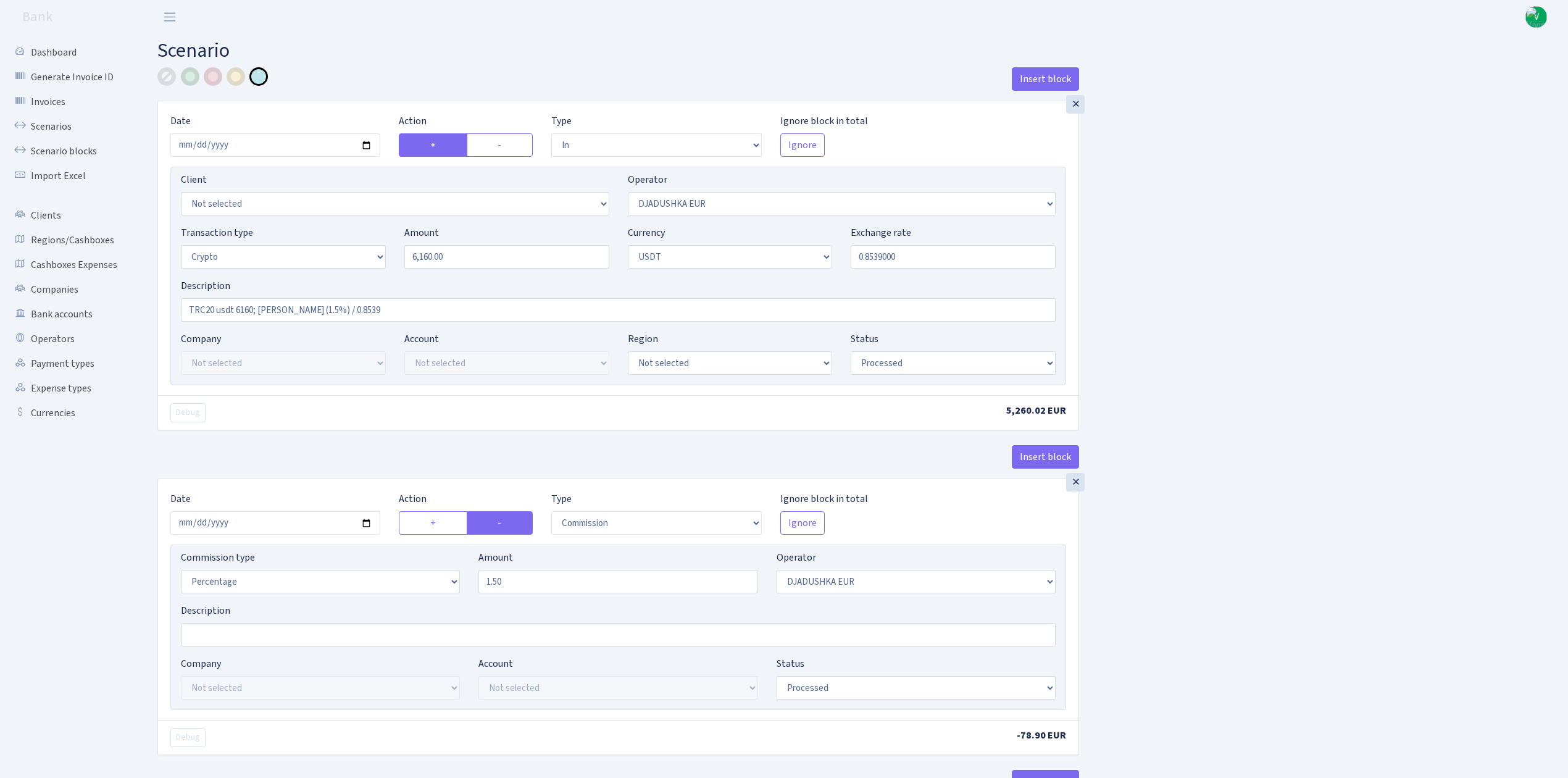
select select "2"
select select "6"
select select "20"
select select "61"
select select "processed"
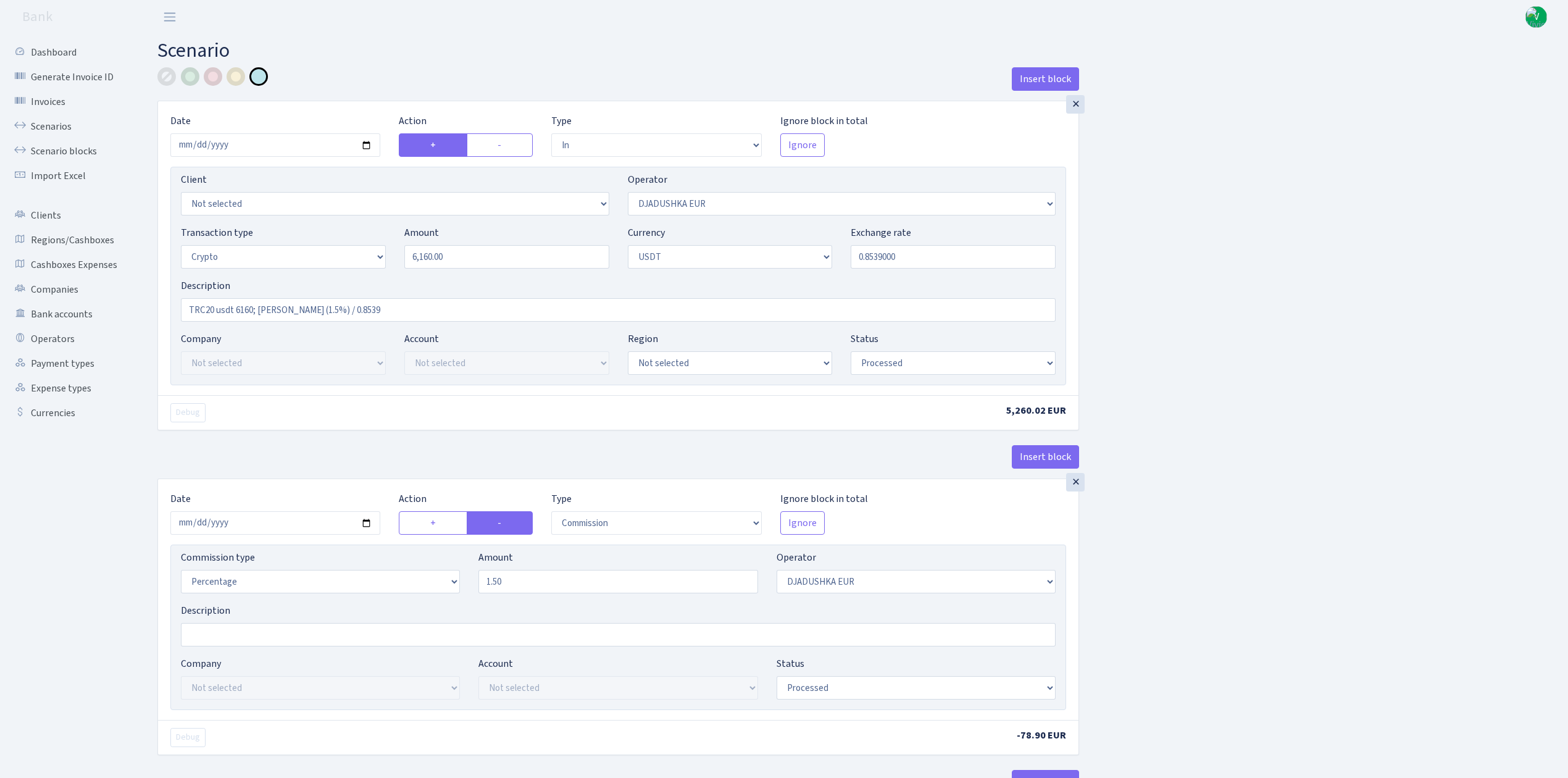
select select "out"
select select "329"
select select "15"
select select "6"
select select "processed"
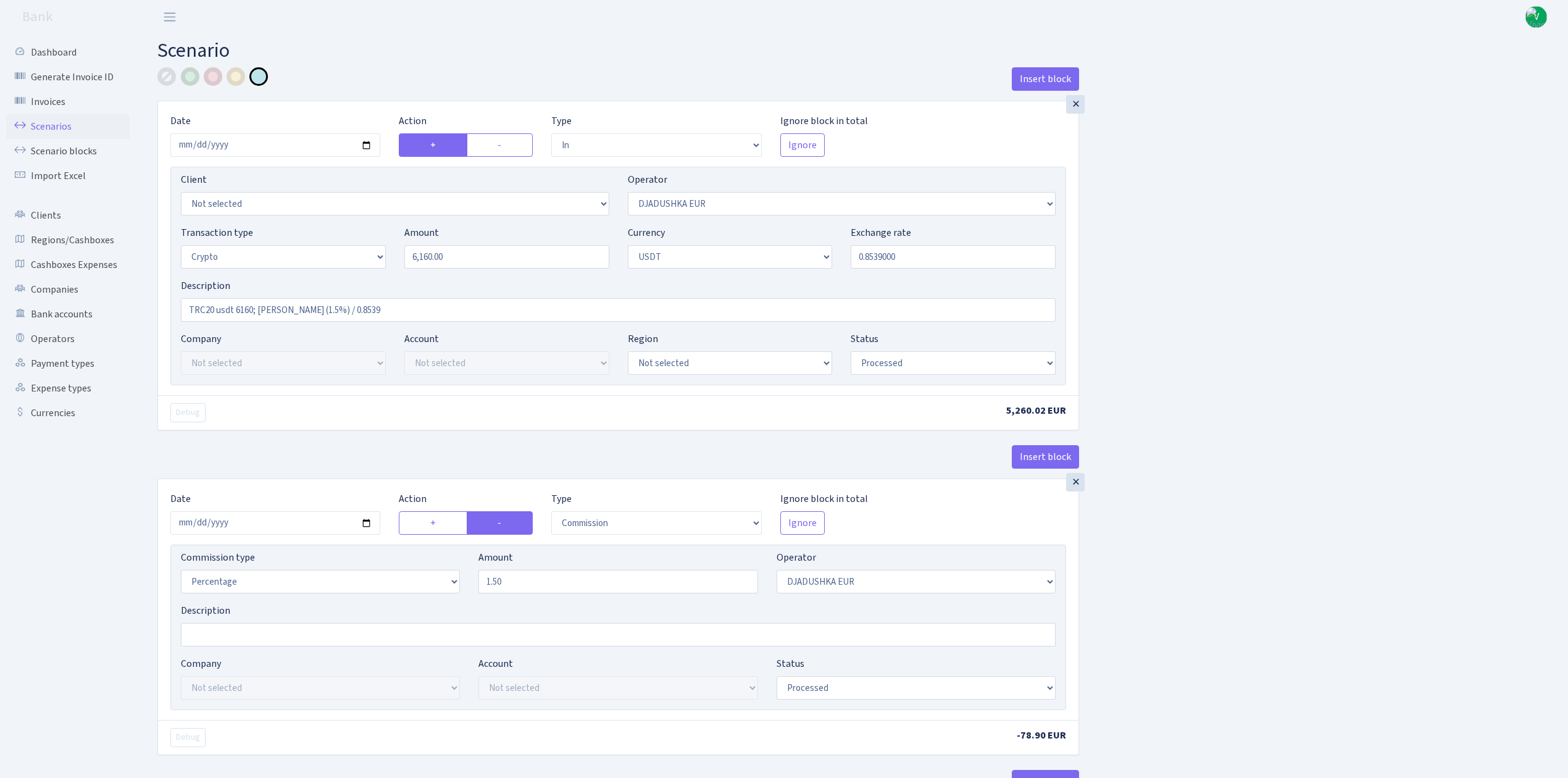
click at [54, 124] on link "Scenarios" at bounding box center [68, 126] width 123 height 25
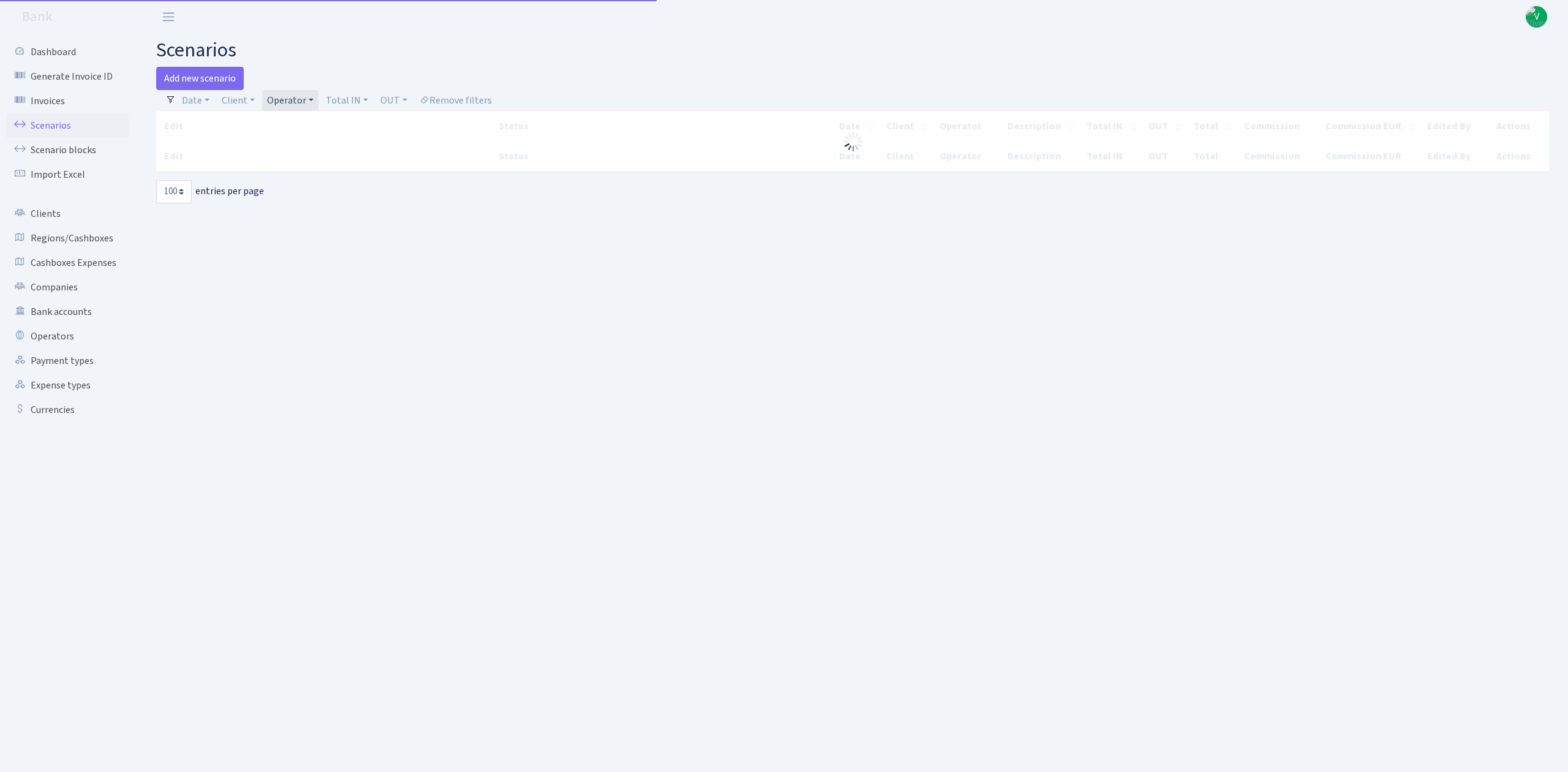
select select "100"
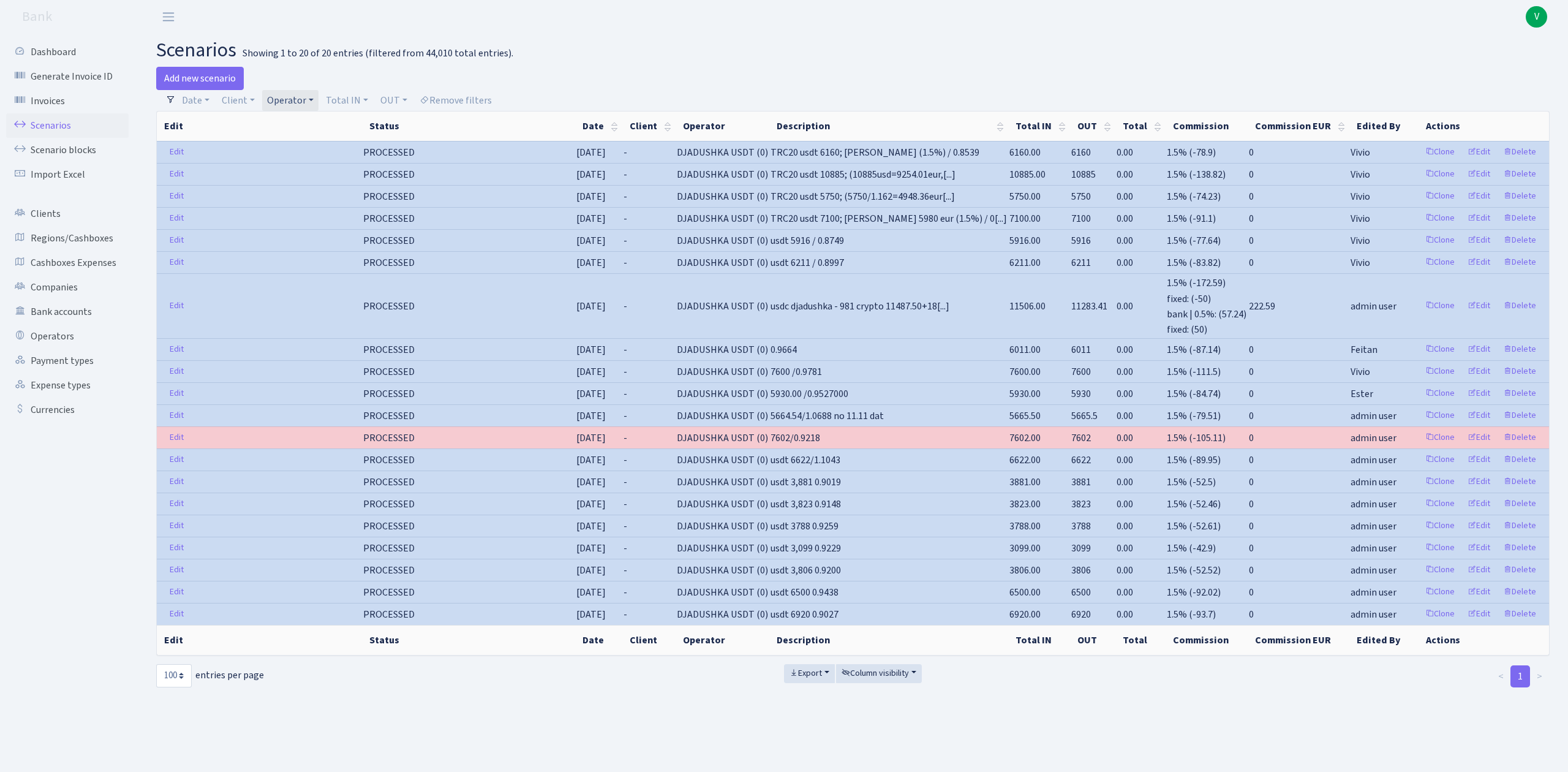
click at [280, 96] on link "Operator" at bounding box center [290, 101] width 57 height 21
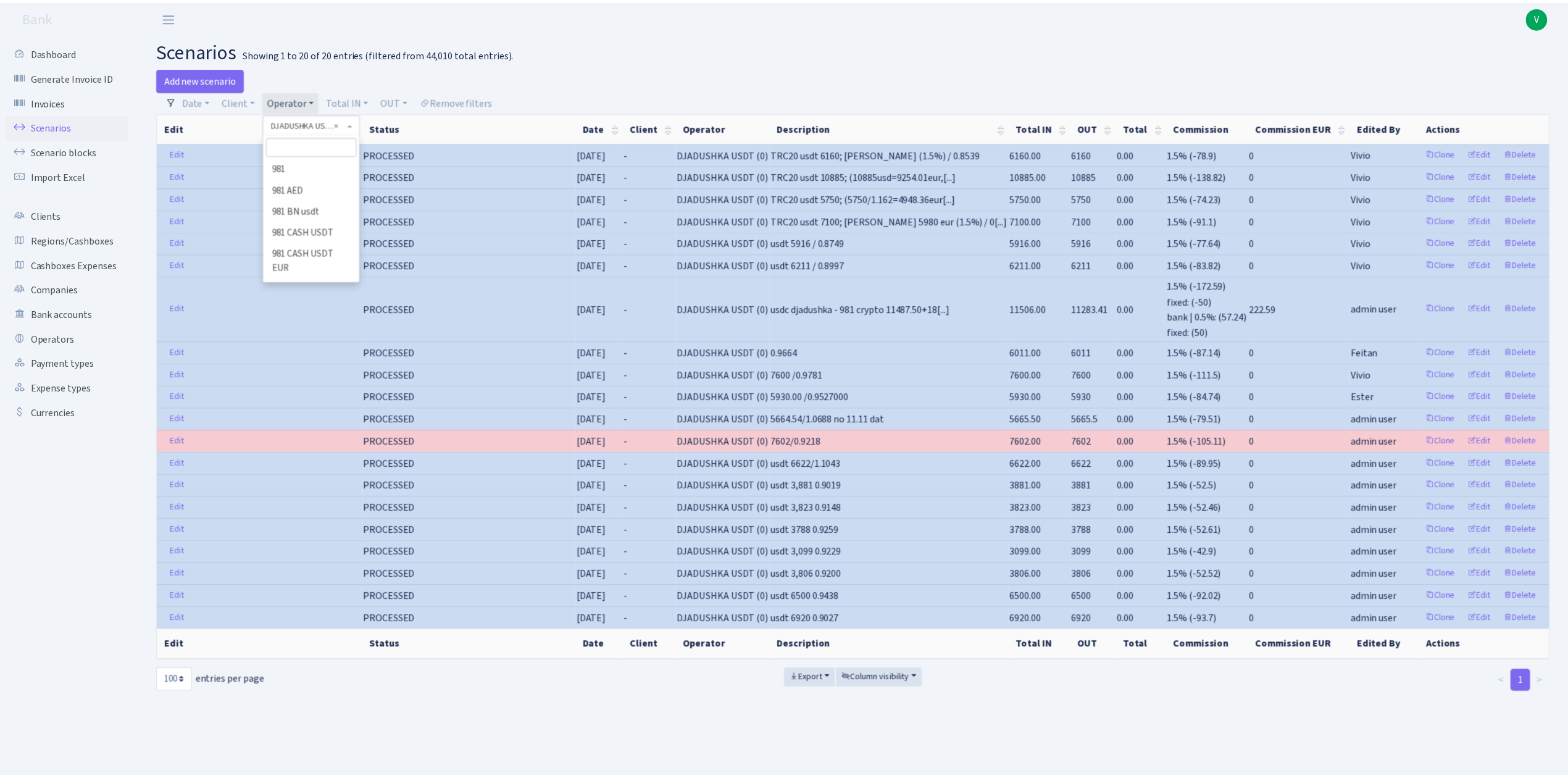
scroll to position [1719, 0]
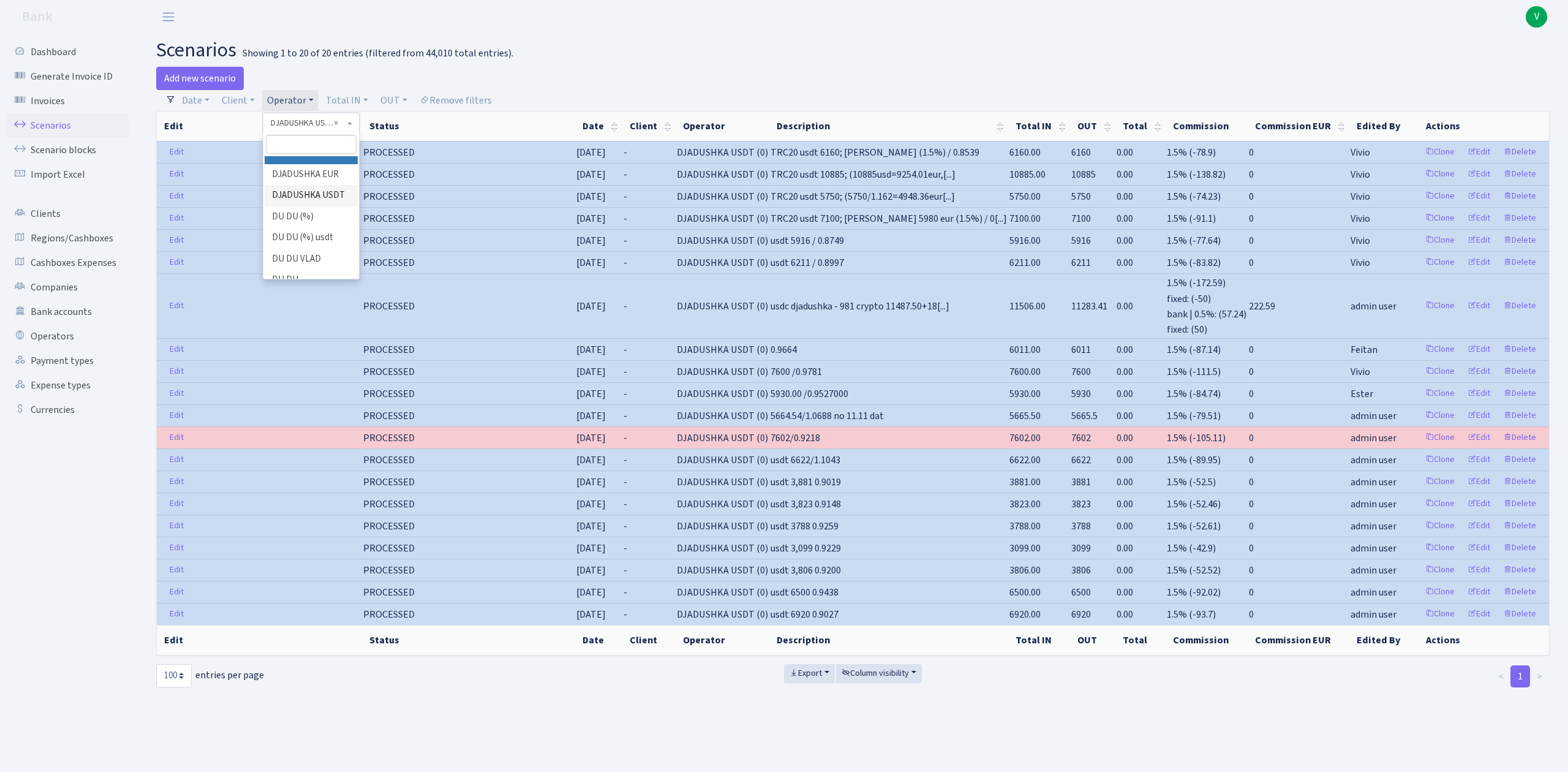
click at [326, 185] on li "DJADUSHKA EUR" at bounding box center [311, 175] width 92 height 22
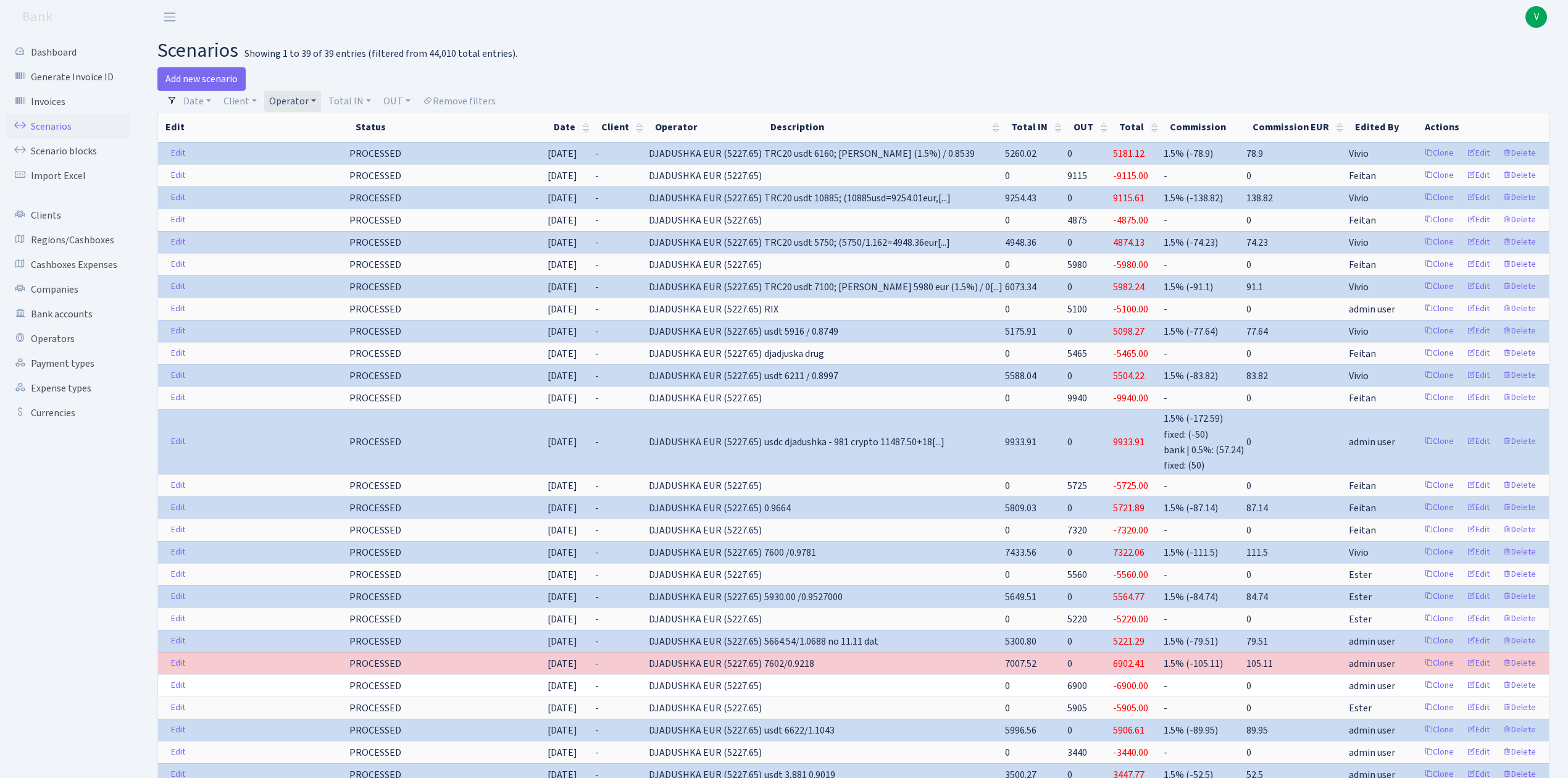
click at [294, 97] on link "Operator" at bounding box center [292, 101] width 57 height 21
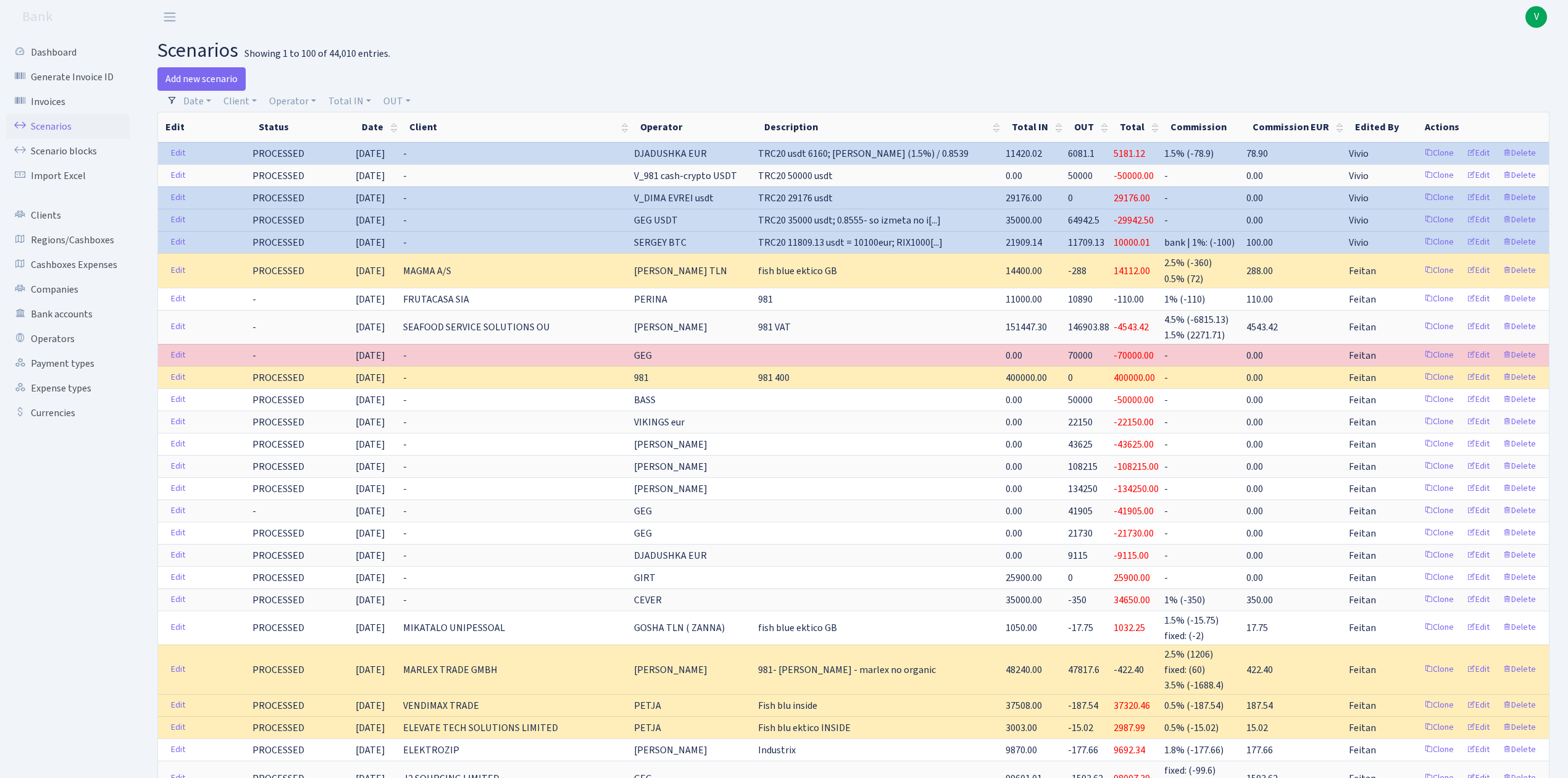
click at [1538, 13] on span "V" at bounding box center [1536, 17] width 22 height 22
click at [1483, 70] on link "Logout" at bounding box center [1497, 71] width 111 height 19
